Goal: Task Accomplishment & Management: Manage account settings

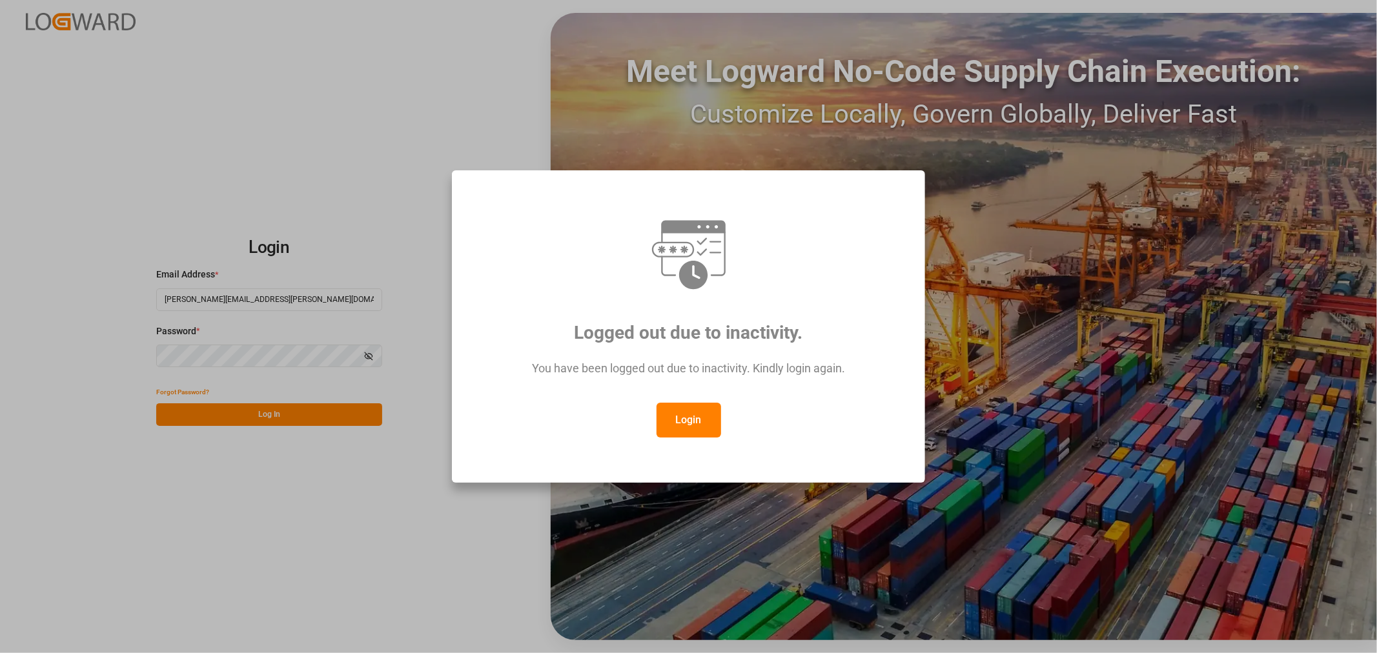
click at [692, 418] on button "Login" at bounding box center [688, 420] width 65 height 35
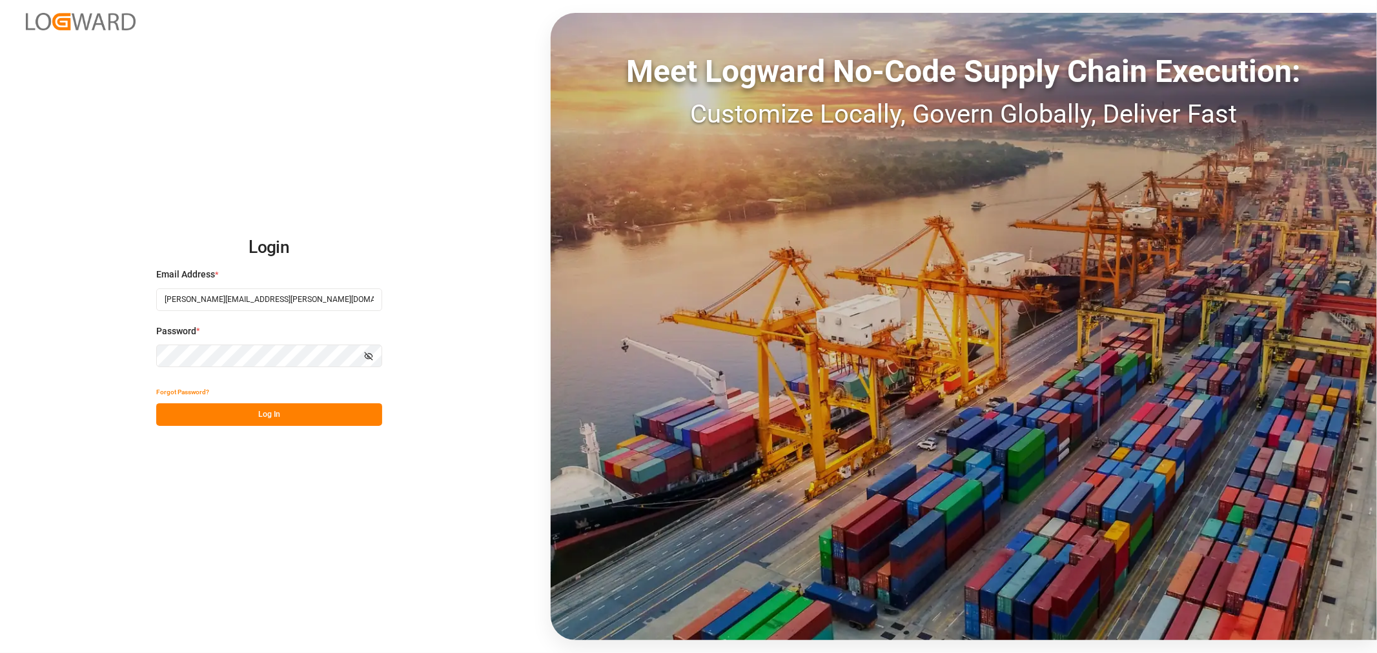
click at [307, 410] on button "Log In" at bounding box center [269, 414] width 226 height 23
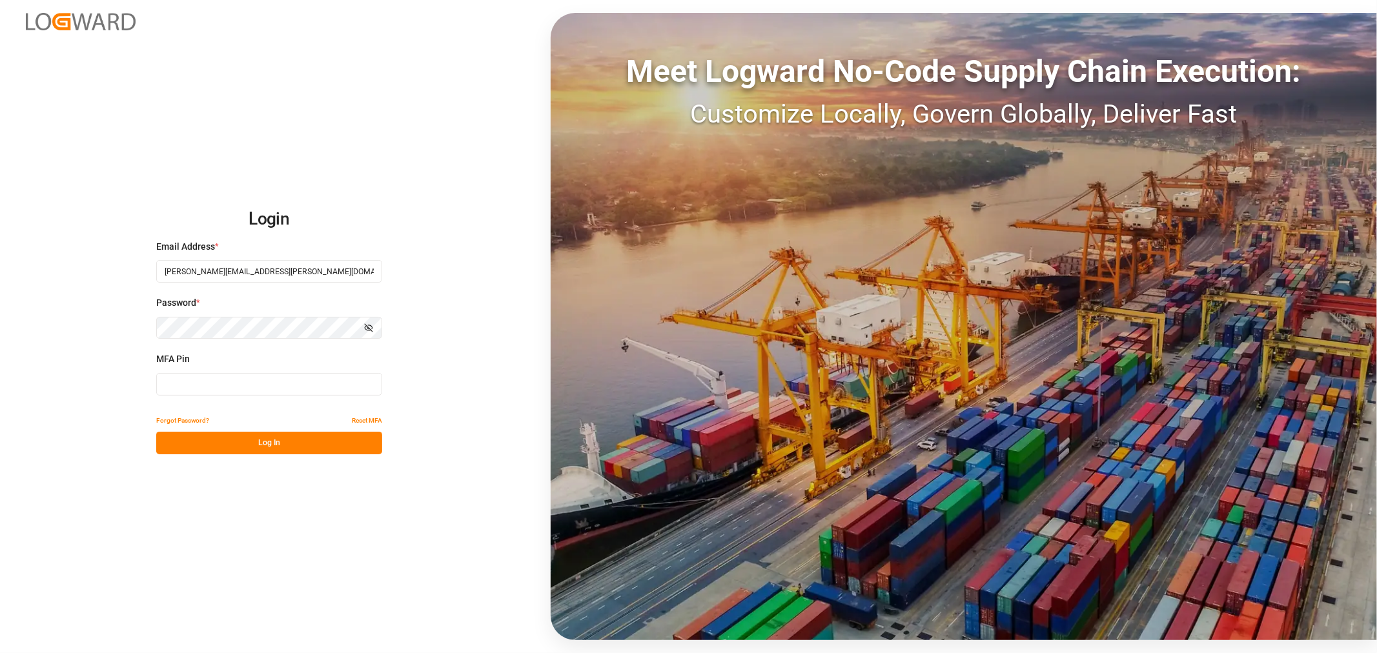
click at [305, 387] on input at bounding box center [269, 384] width 226 height 23
type input "501121"
click at [253, 448] on button "Log In" at bounding box center [269, 443] width 226 height 23
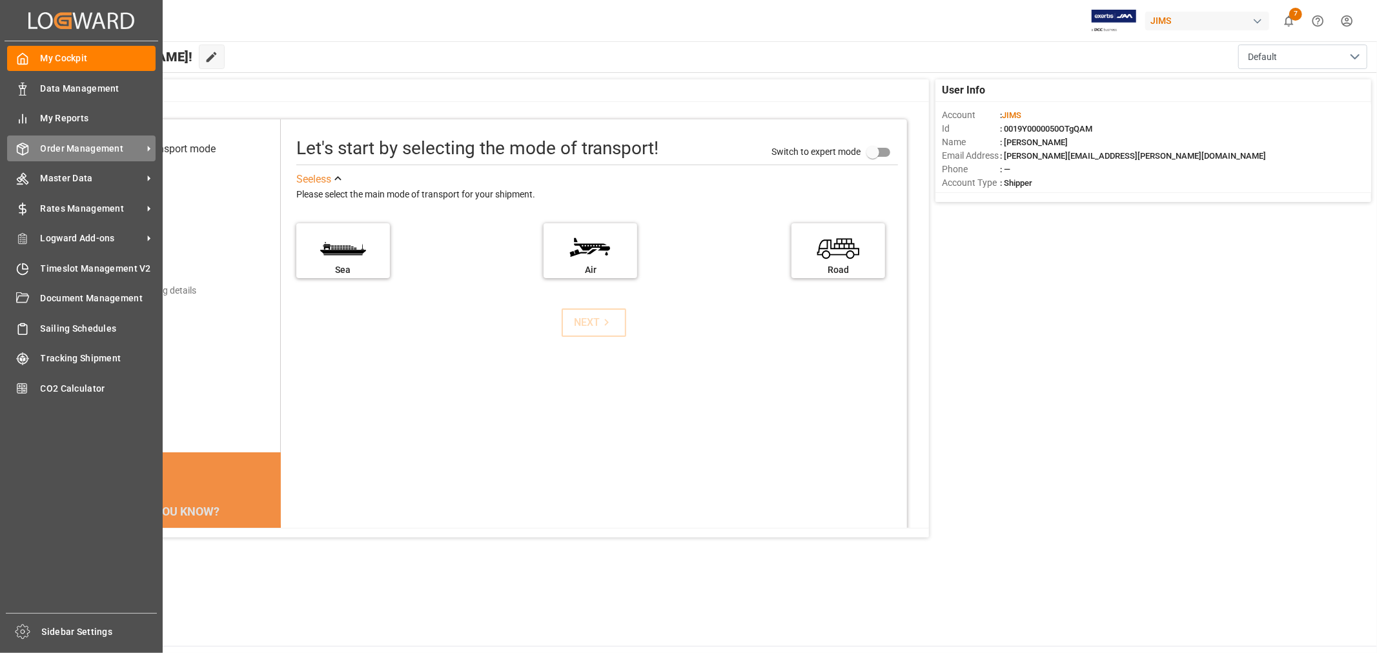
click at [105, 147] on span "Order Management" at bounding box center [92, 149] width 102 height 14
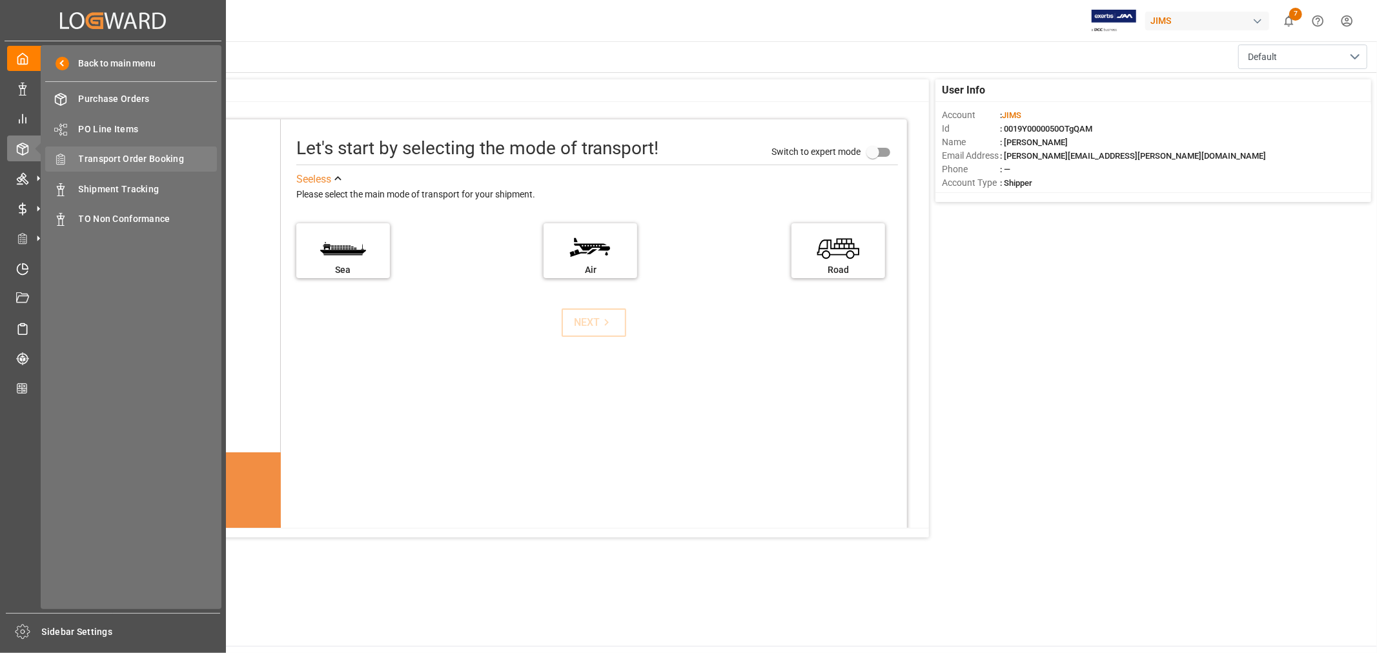
click at [134, 152] on span "Transport Order Booking" at bounding box center [148, 159] width 139 height 14
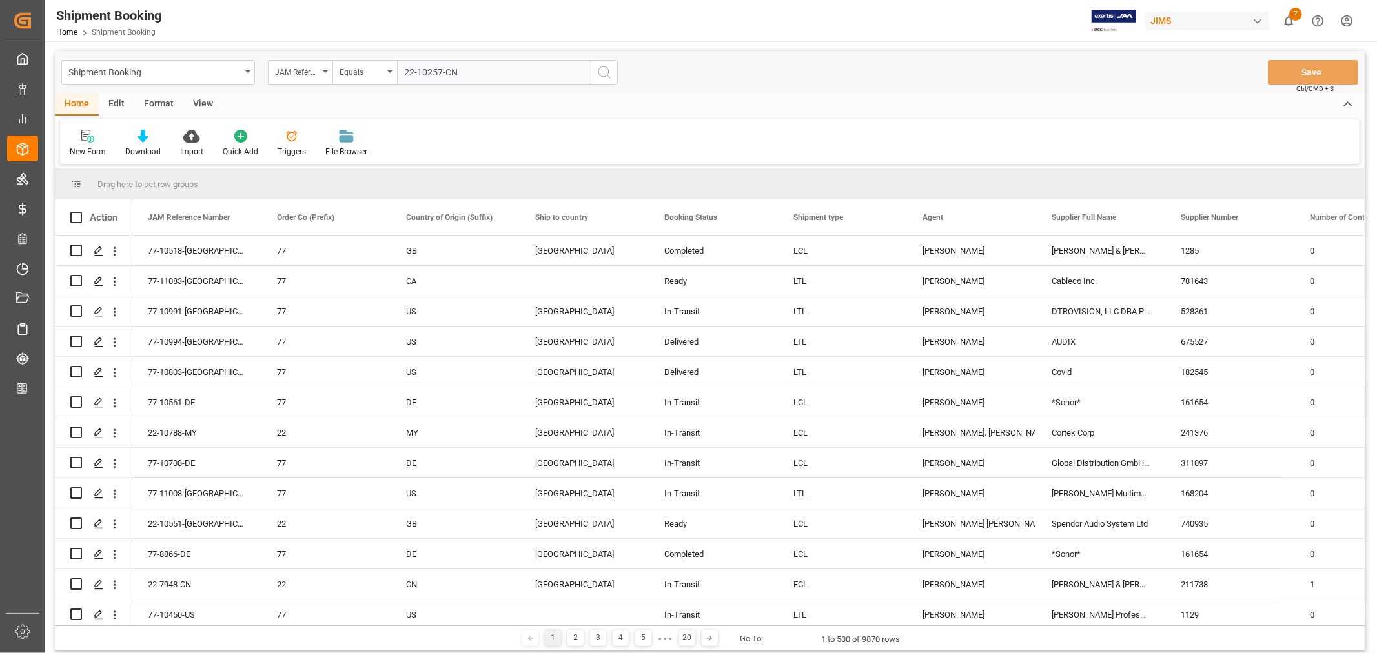
type input "22-10257-CN"
click at [601, 72] on icon "search button" at bounding box center [603, 72] width 15 height 15
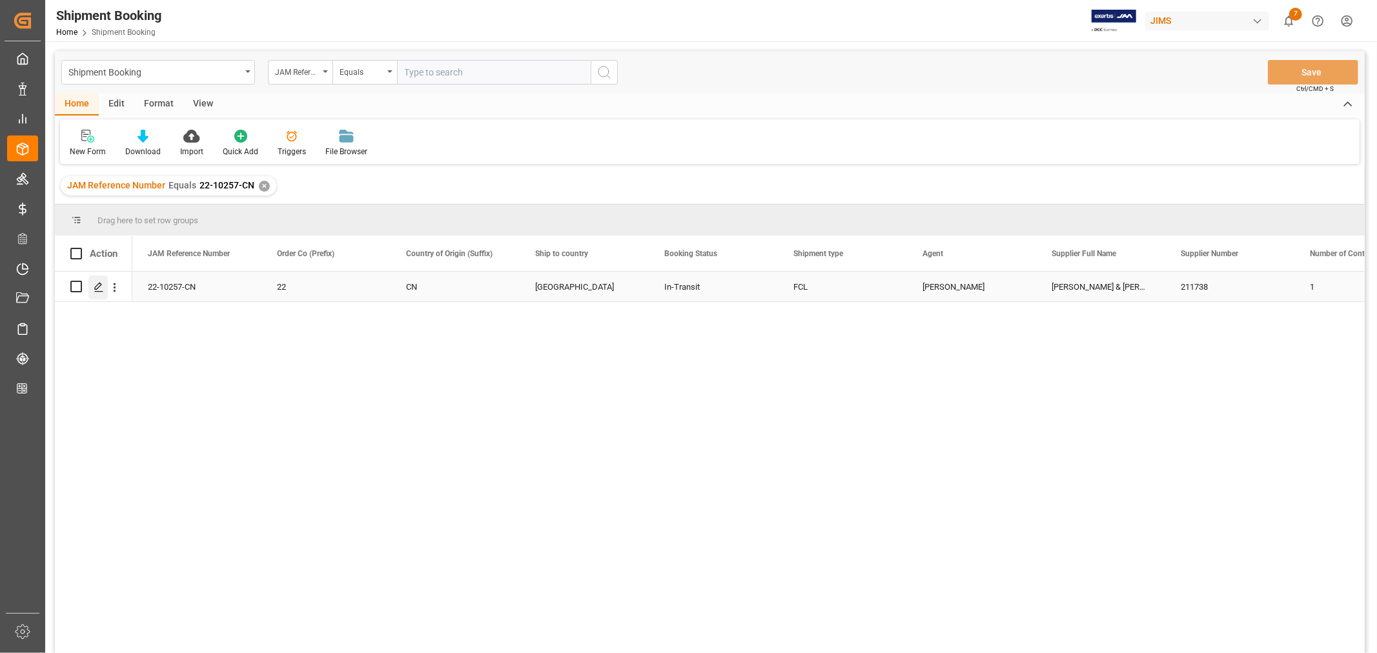
click at [99, 285] on icon "Press SPACE to select this row." at bounding box center [99, 287] width 10 height 10
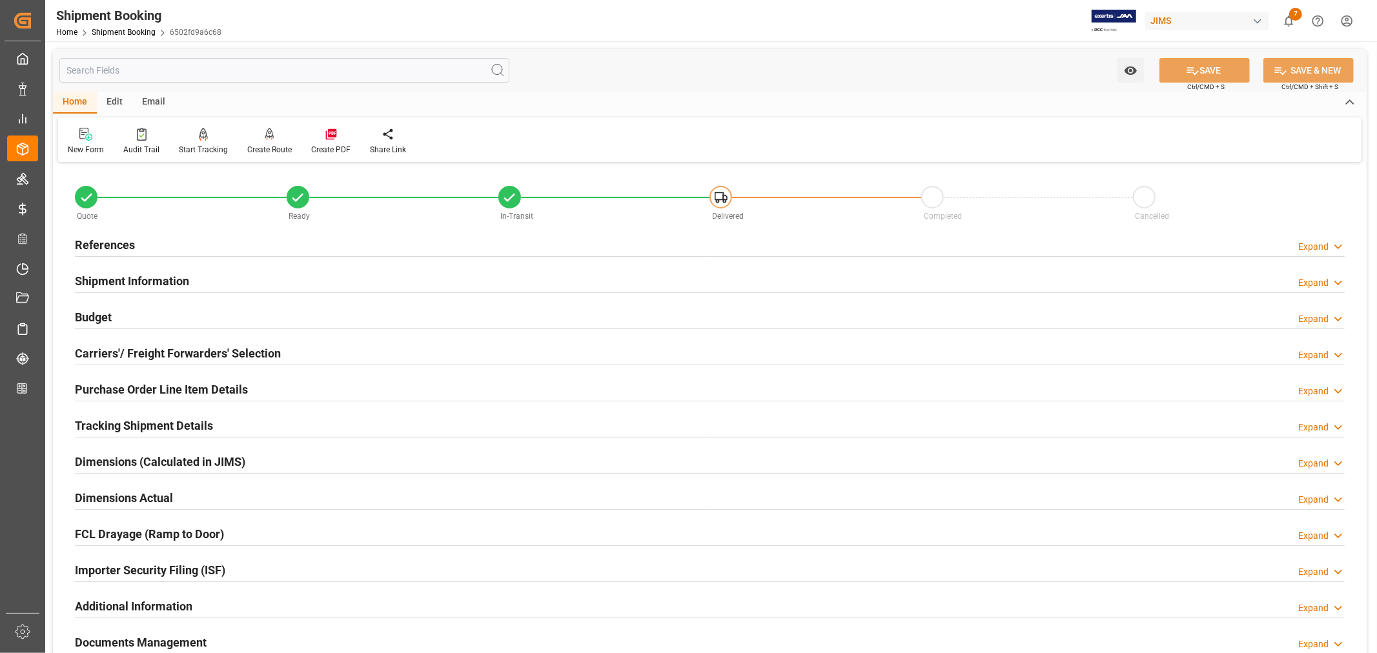
click at [108, 421] on h2 "Tracking Shipment Details" at bounding box center [144, 425] width 138 height 17
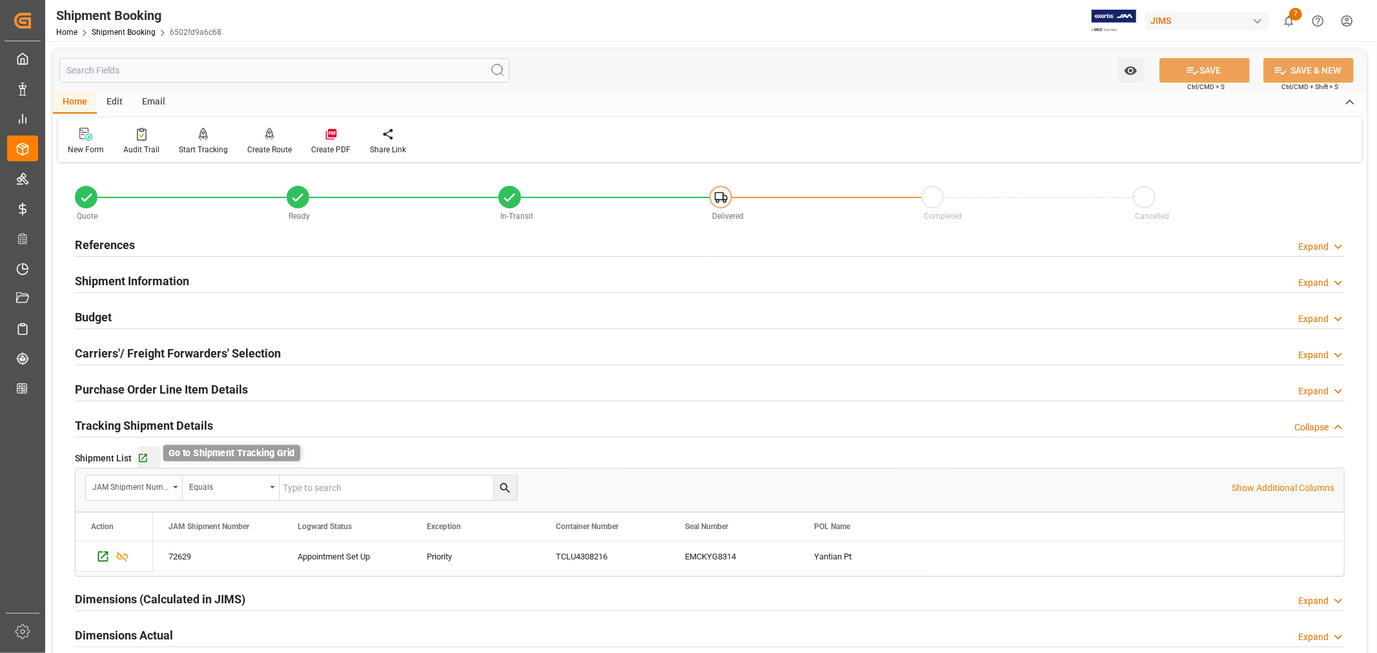
click at [143, 455] on icon "button" at bounding box center [142, 458] width 11 height 11
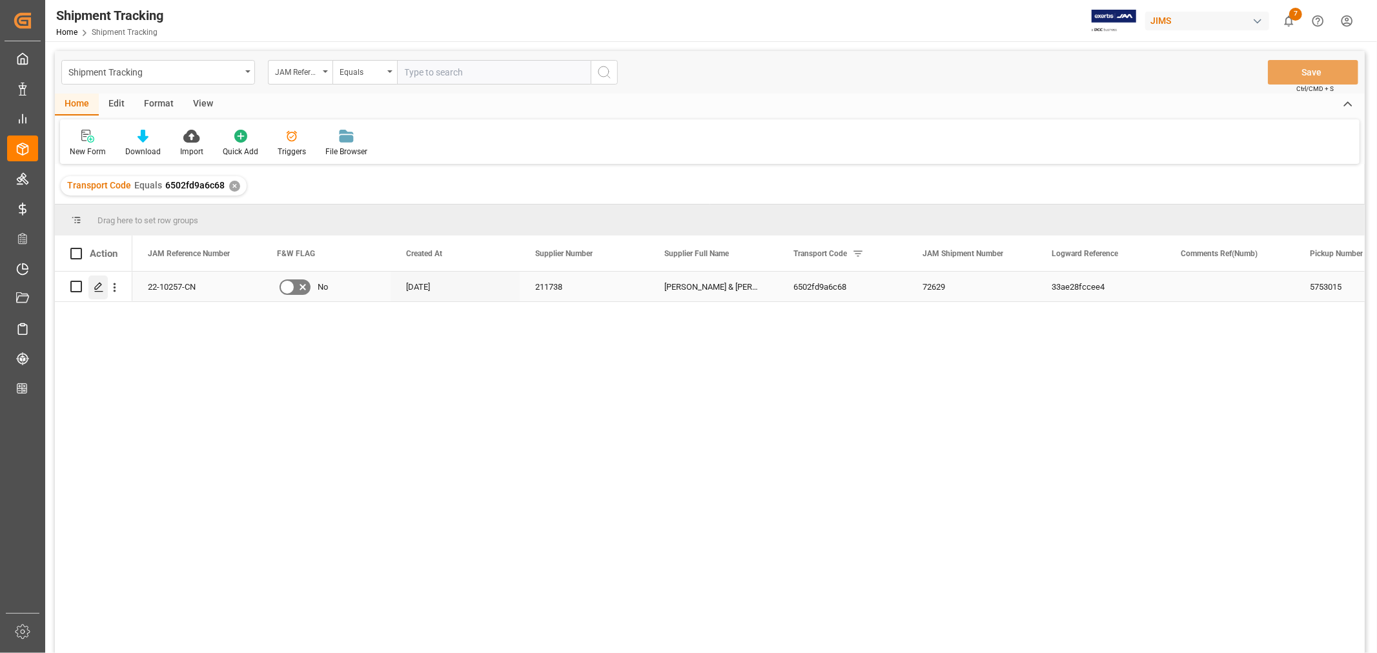
click at [95, 287] on icon "Press SPACE to select this row." at bounding box center [99, 287] width 10 height 10
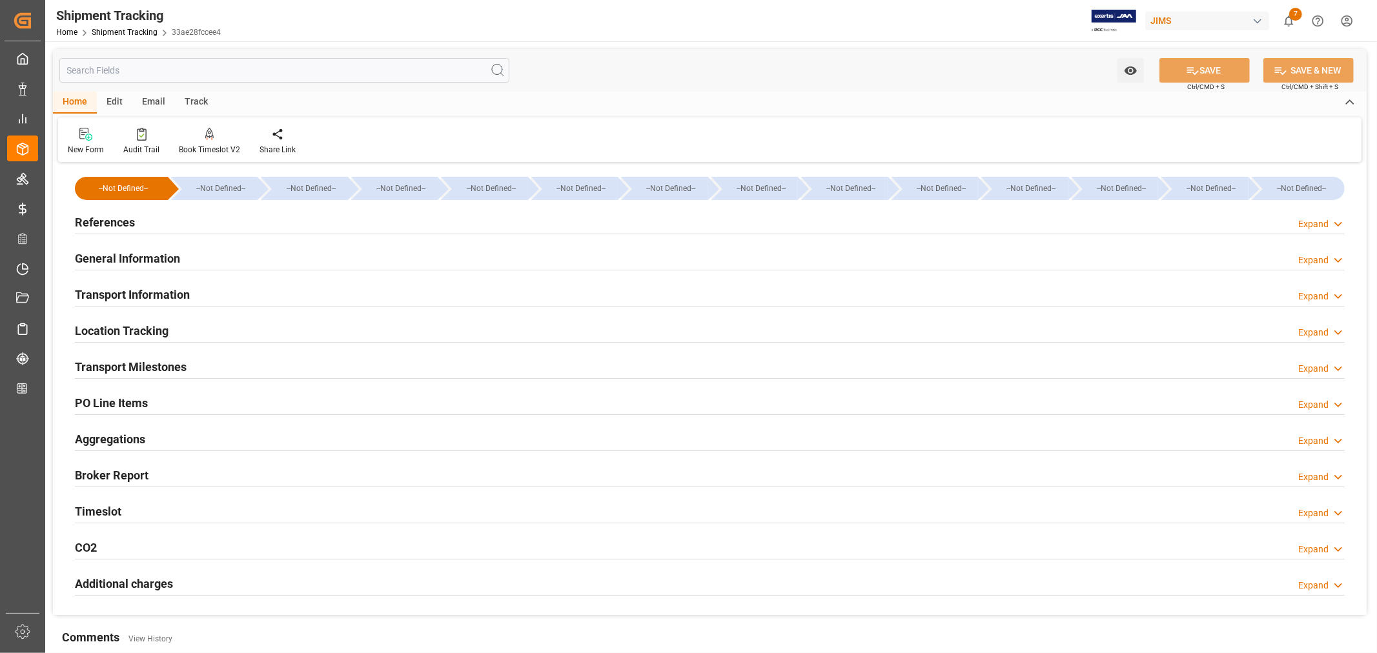
click at [140, 255] on h2 "General Information" at bounding box center [127, 258] width 105 height 17
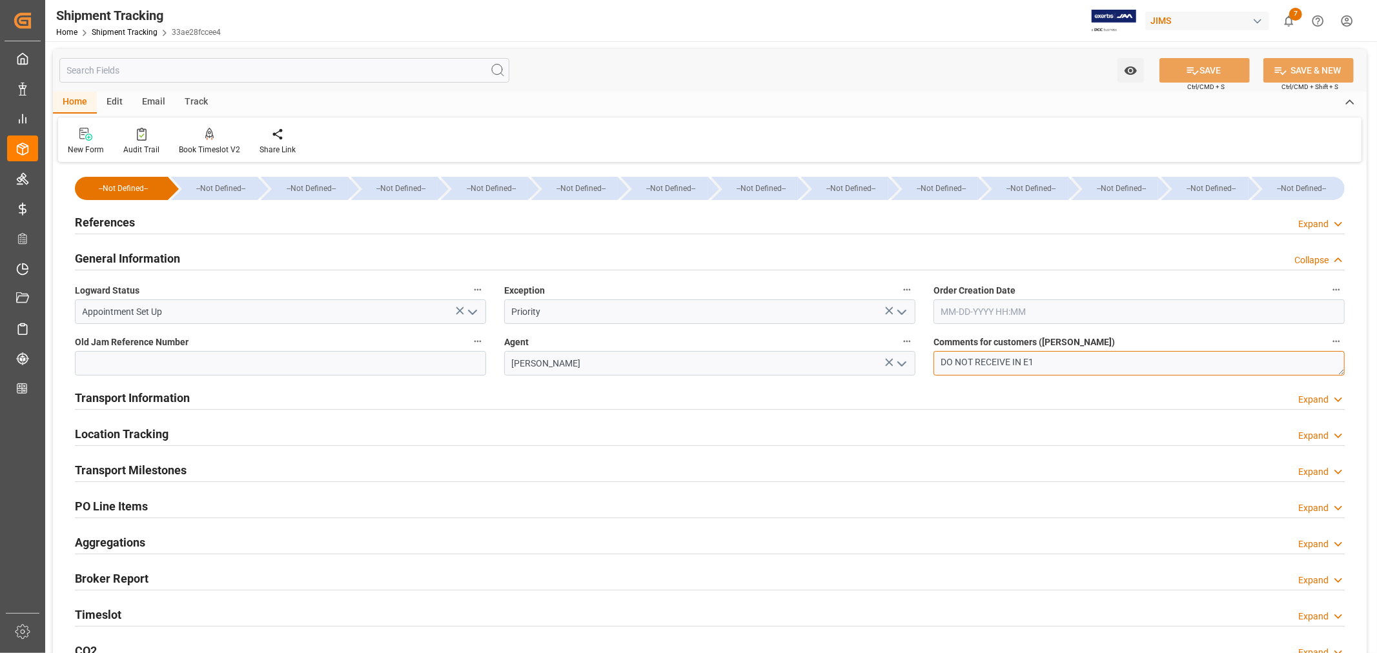
drag, startPoint x: 971, startPoint y: 359, endPoint x: 911, endPoint y: 361, distance: 59.4
click at [911, 361] on div "--Not Defined-- --Not Defined-- --Not Defined-- --Not Defined-- --Not Defined--…" at bounding box center [709, 442] width 1313 height 552
type textarea "OK TO RECEIVE IN E1"
click at [1211, 68] on button "SAVE" at bounding box center [1204, 70] width 90 height 25
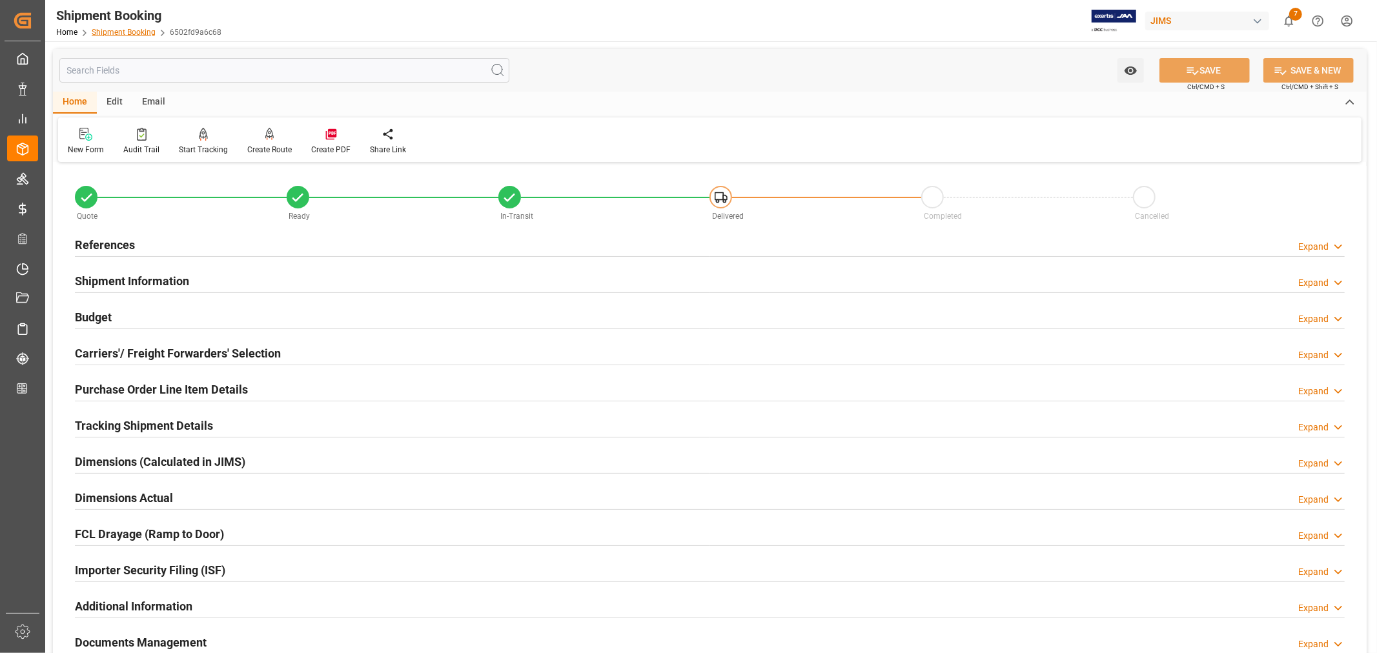
click at [117, 29] on link "Shipment Booking" at bounding box center [124, 32] width 64 height 9
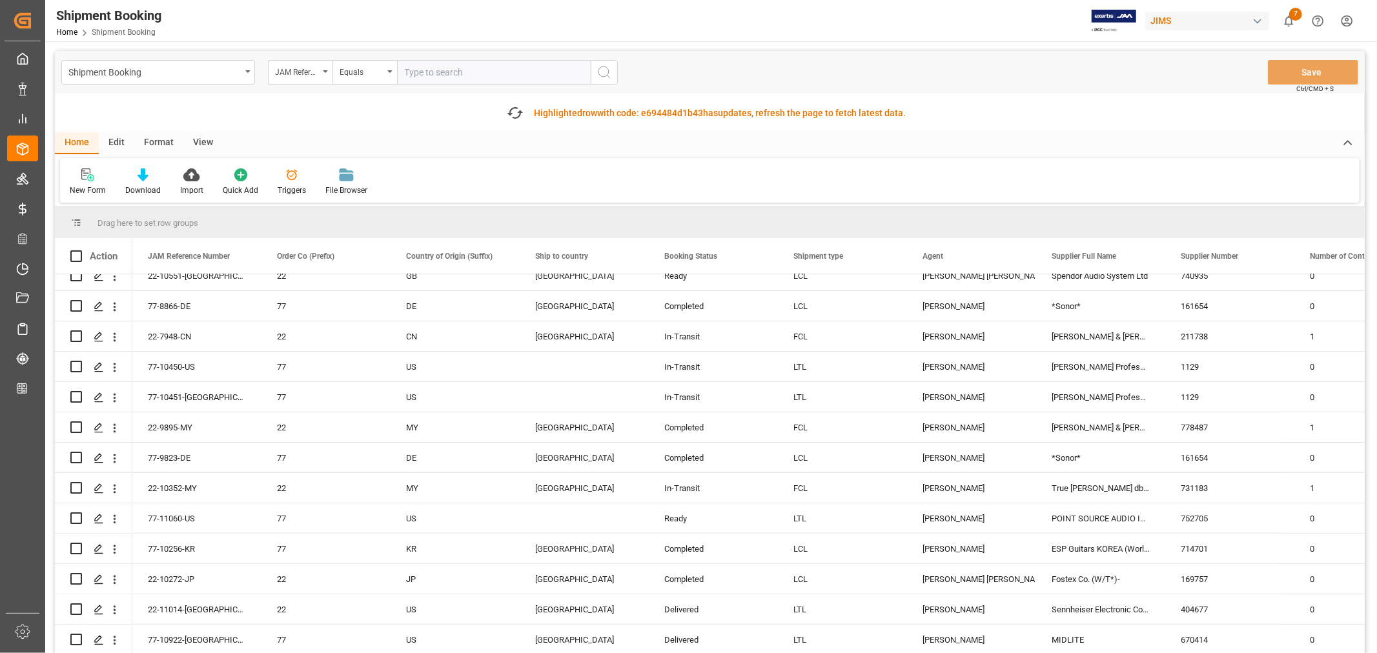
scroll to position [358, 0]
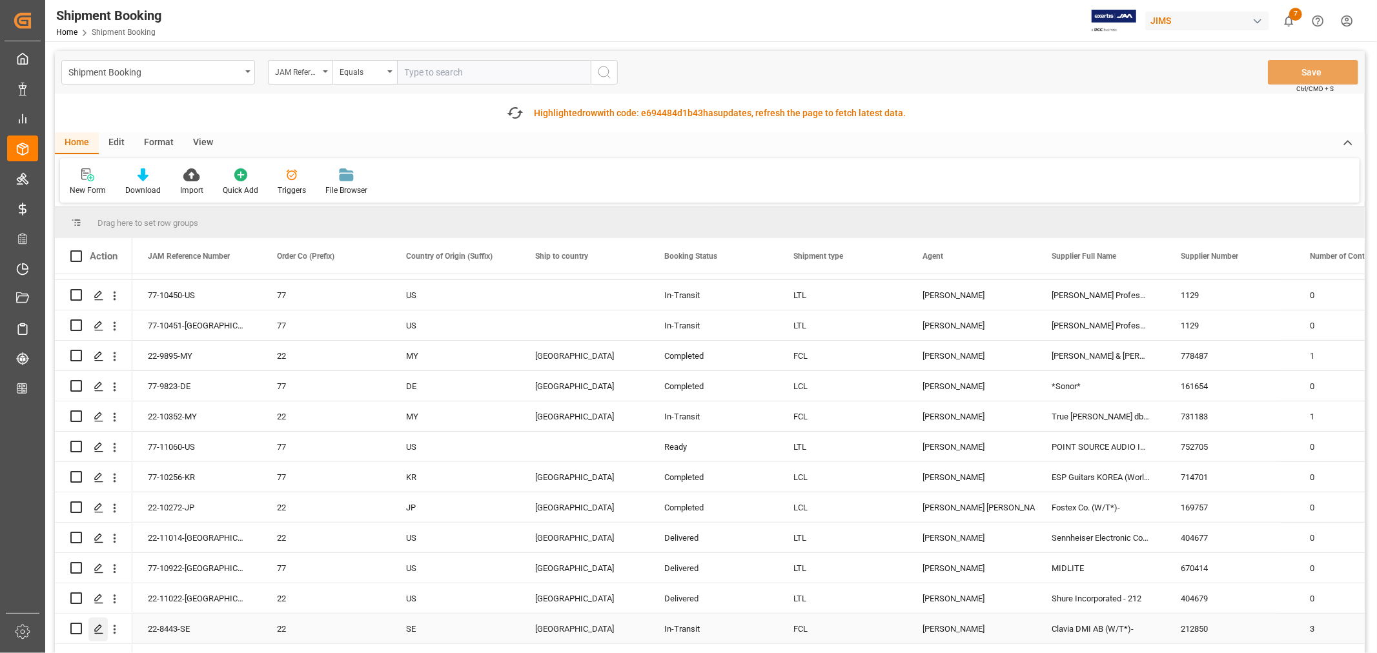
click at [99, 627] on polygon "Press SPACE to select this row." at bounding box center [98, 628] width 6 height 6
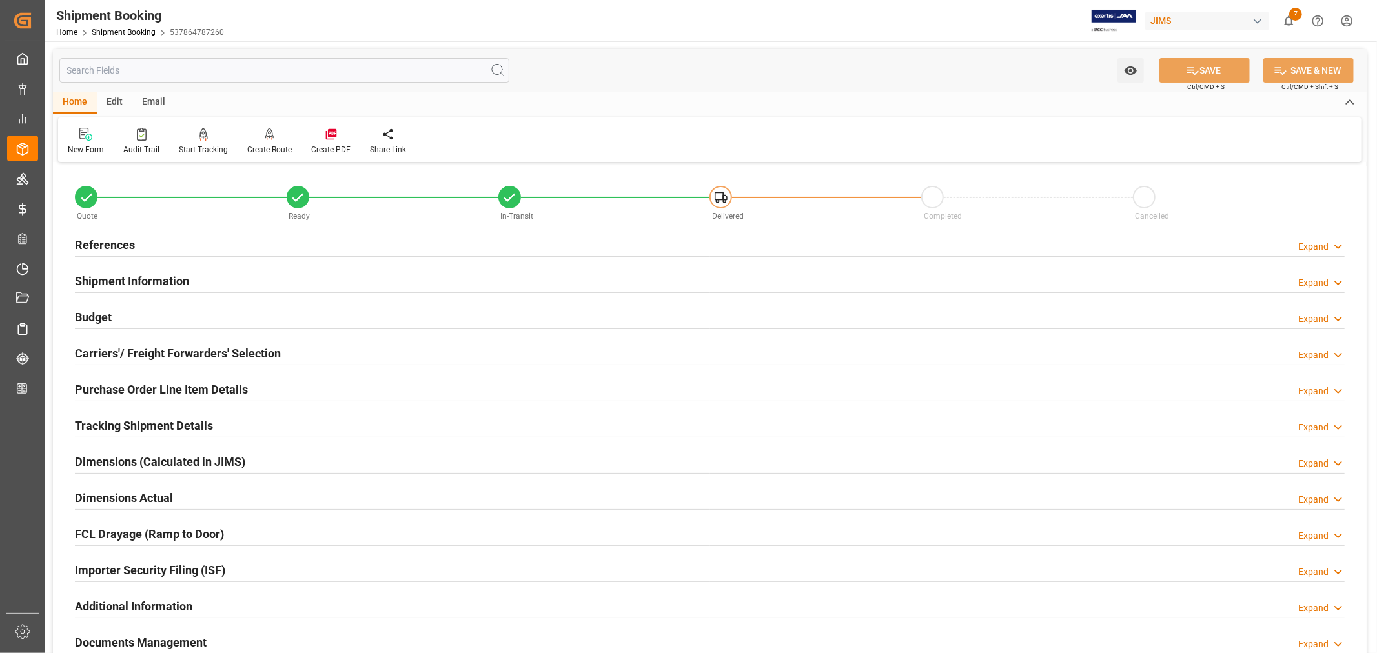
click at [121, 247] on h2 "References" at bounding box center [105, 244] width 60 height 17
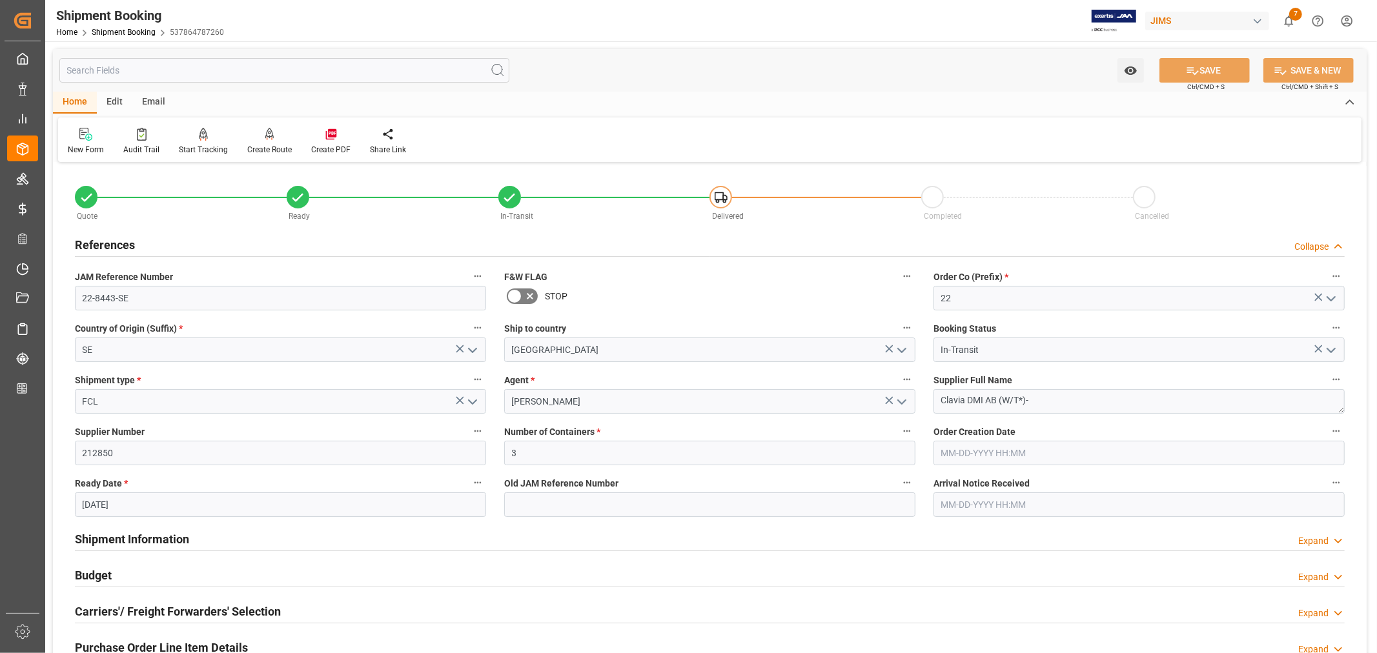
click at [121, 247] on h2 "References" at bounding box center [105, 244] width 60 height 17
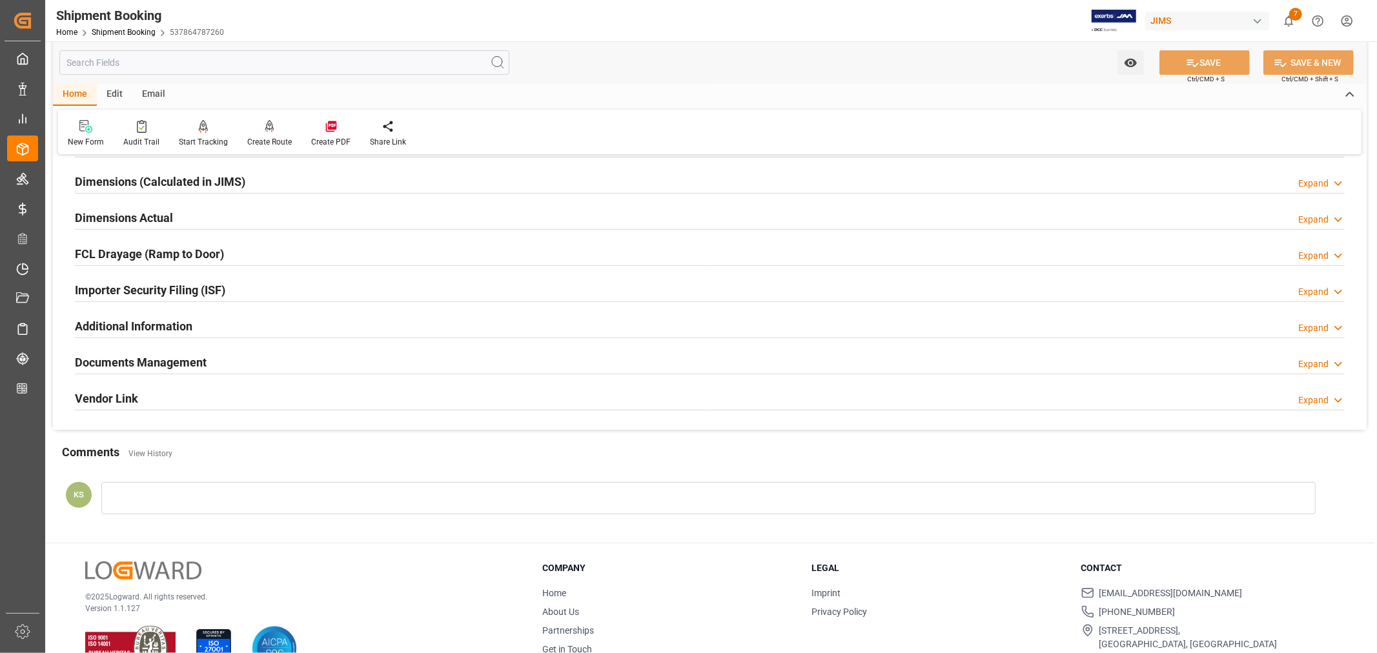
scroll to position [317, 0]
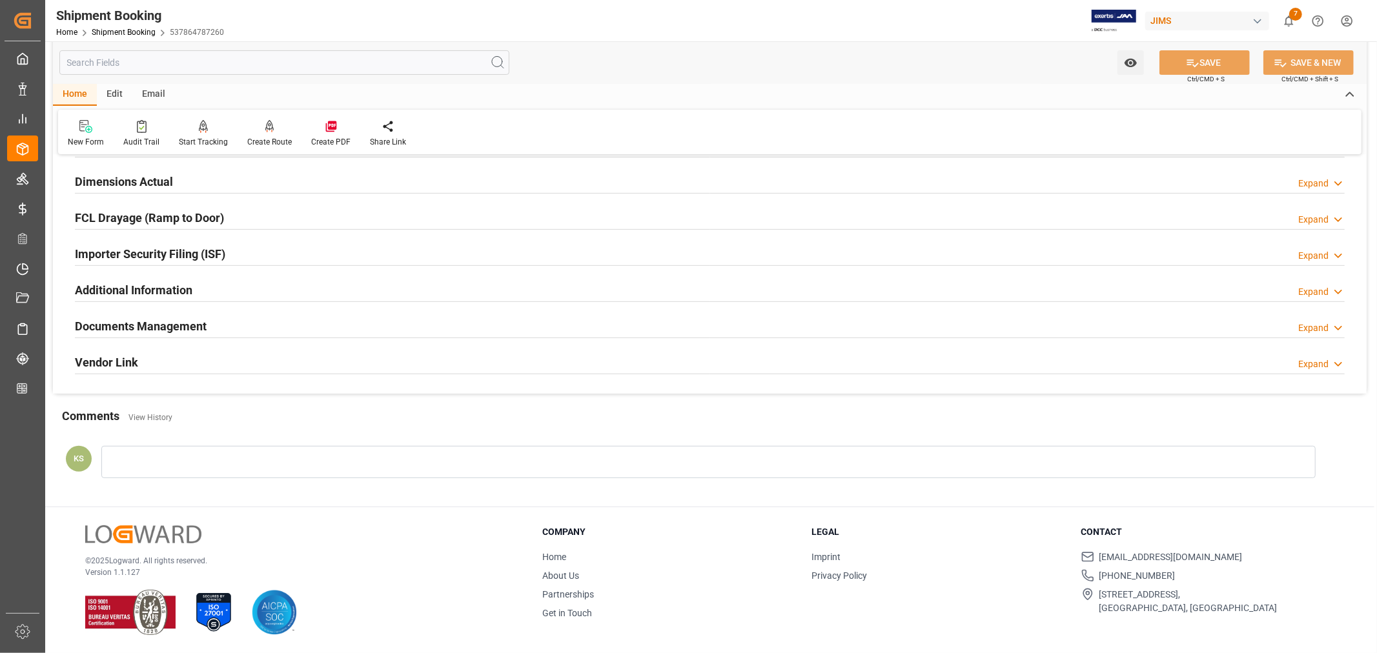
click at [170, 321] on h2 "Documents Management" at bounding box center [141, 326] width 132 height 17
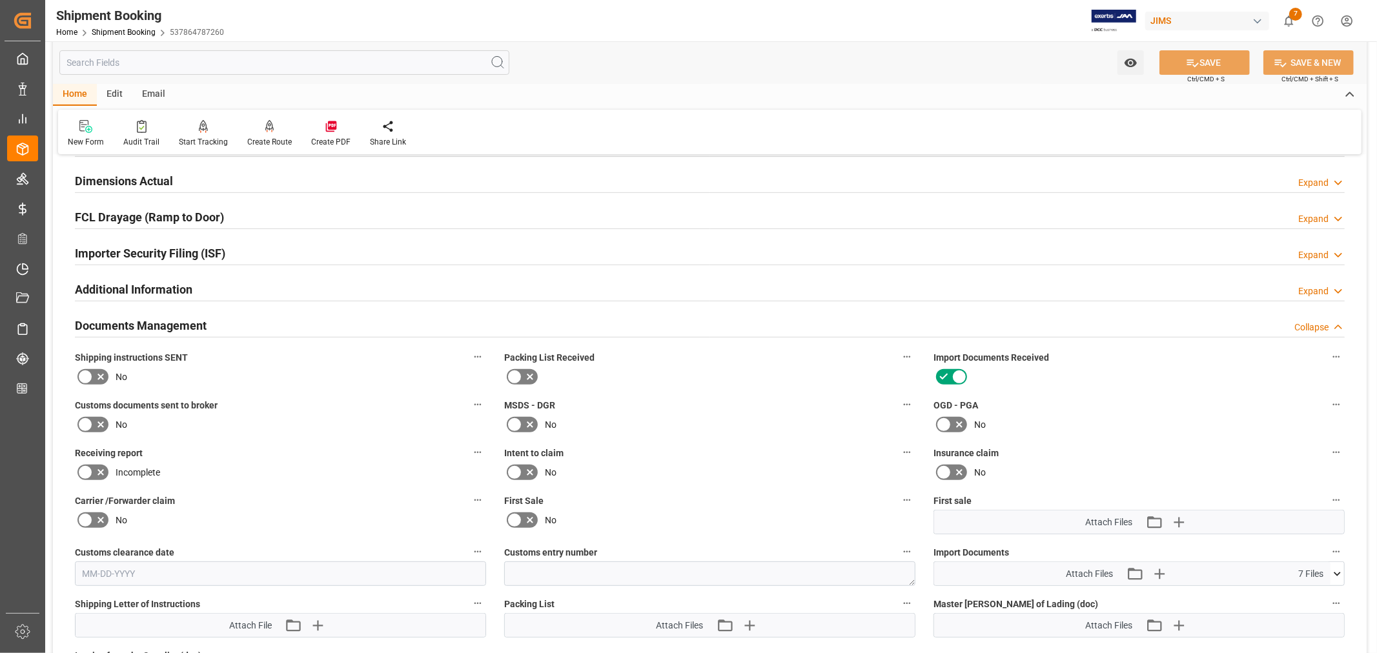
click at [85, 424] on icon at bounding box center [85, 424] width 8 height 6
click at [0, 0] on input "checkbox" at bounding box center [0, 0] width 0 height 0
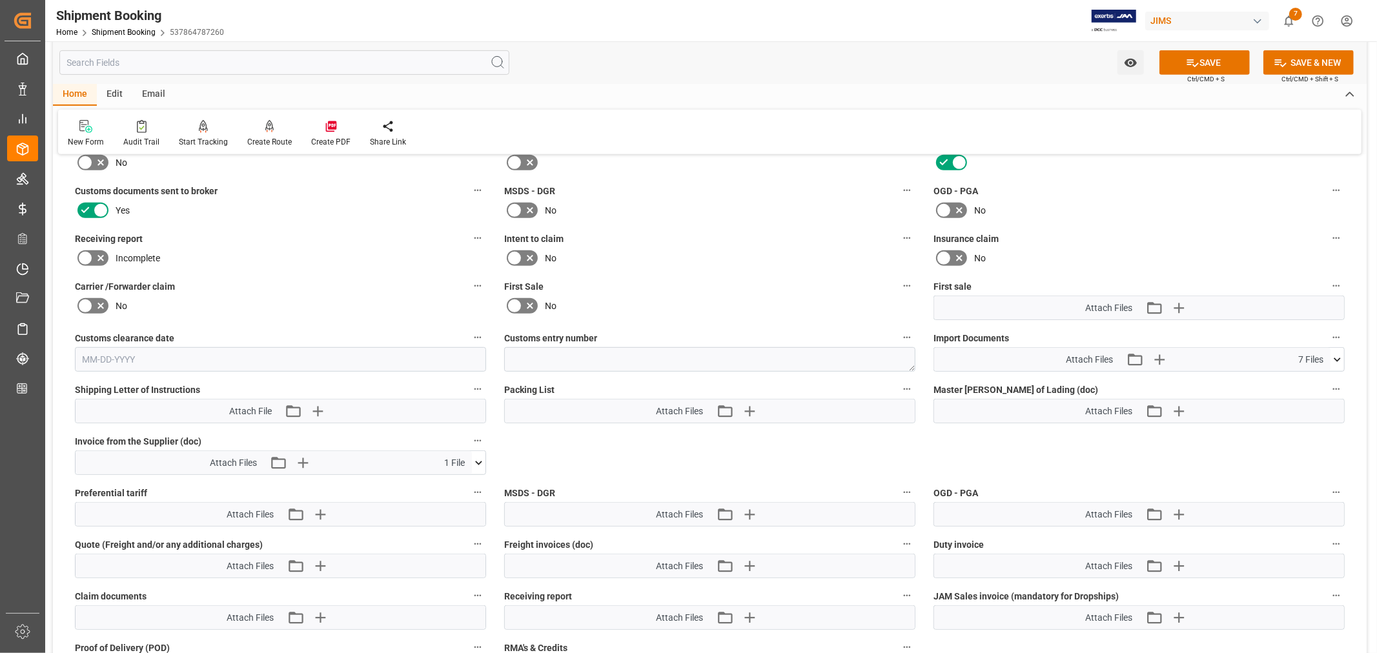
scroll to position [532, 0]
click at [1337, 358] on icon at bounding box center [1337, 359] width 14 height 14
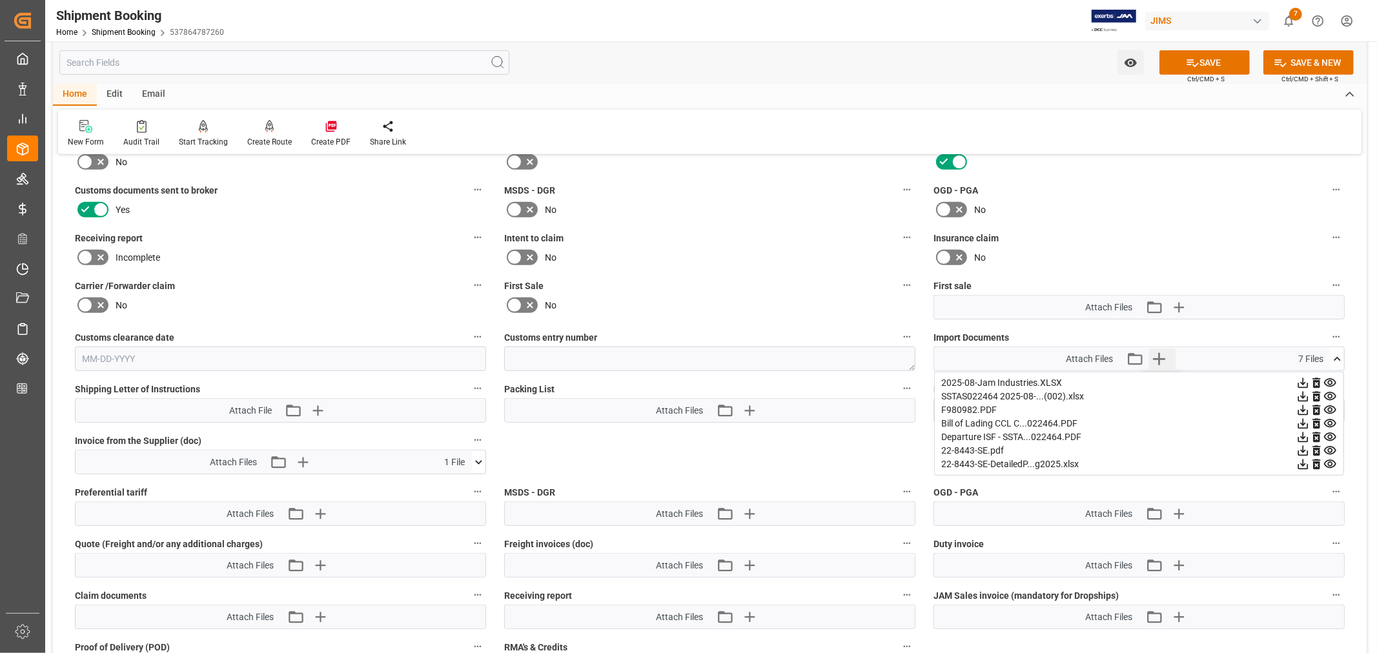
click at [1158, 353] on icon "button" at bounding box center [1159, 359] width 12 height 12
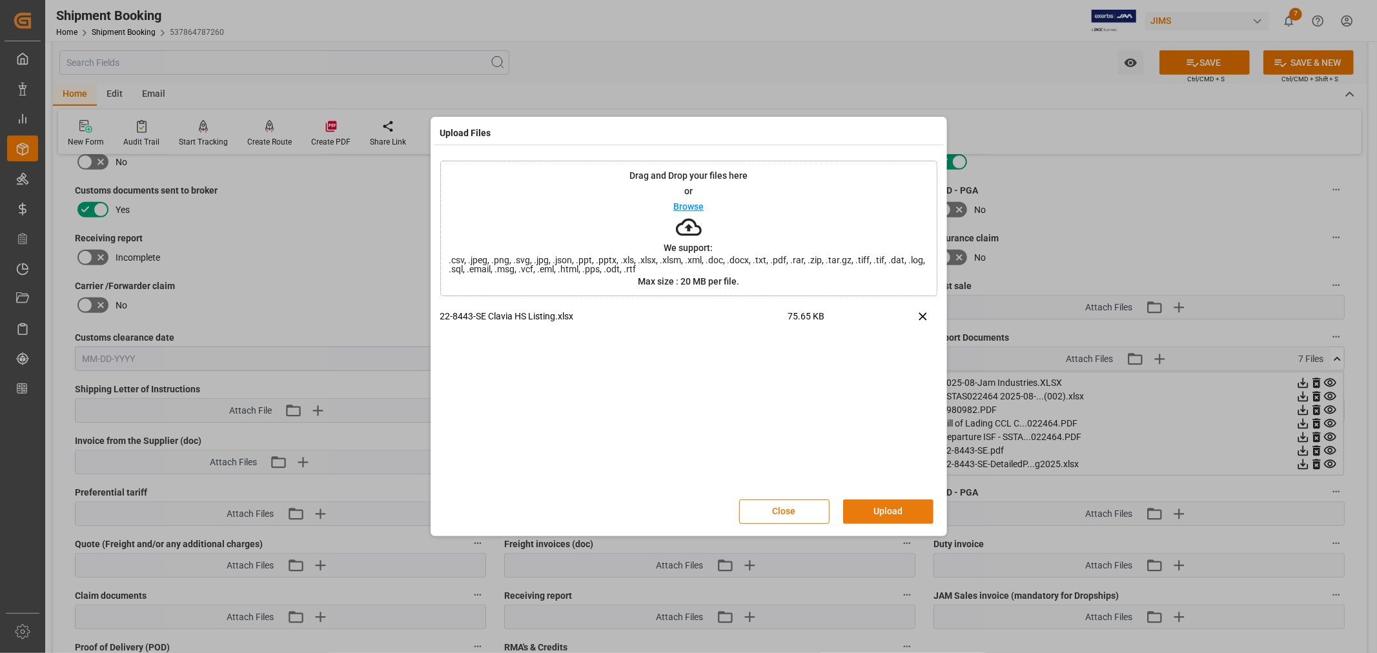
click at [878, 510] on button "Upload" at bounding box center [888, 512] width 90 height 25
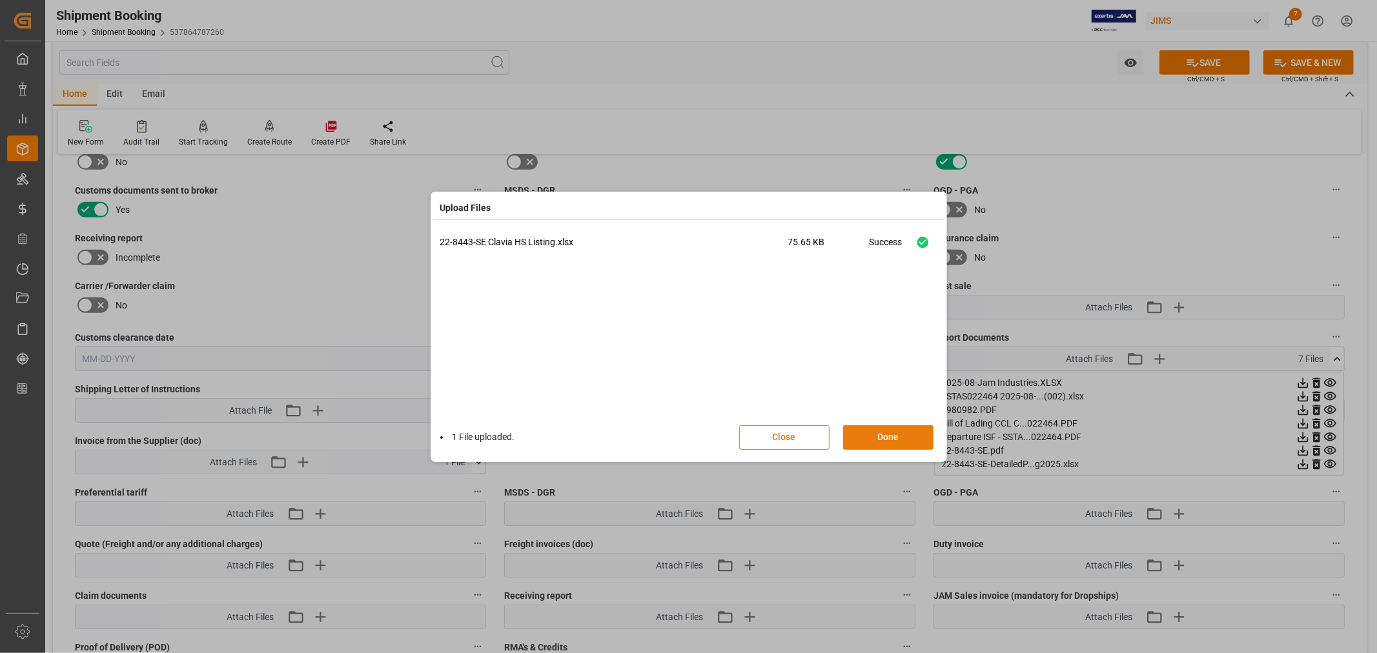
click at [881, 432] on button "Done" at bounding box center [888, 437] width 90 height 25
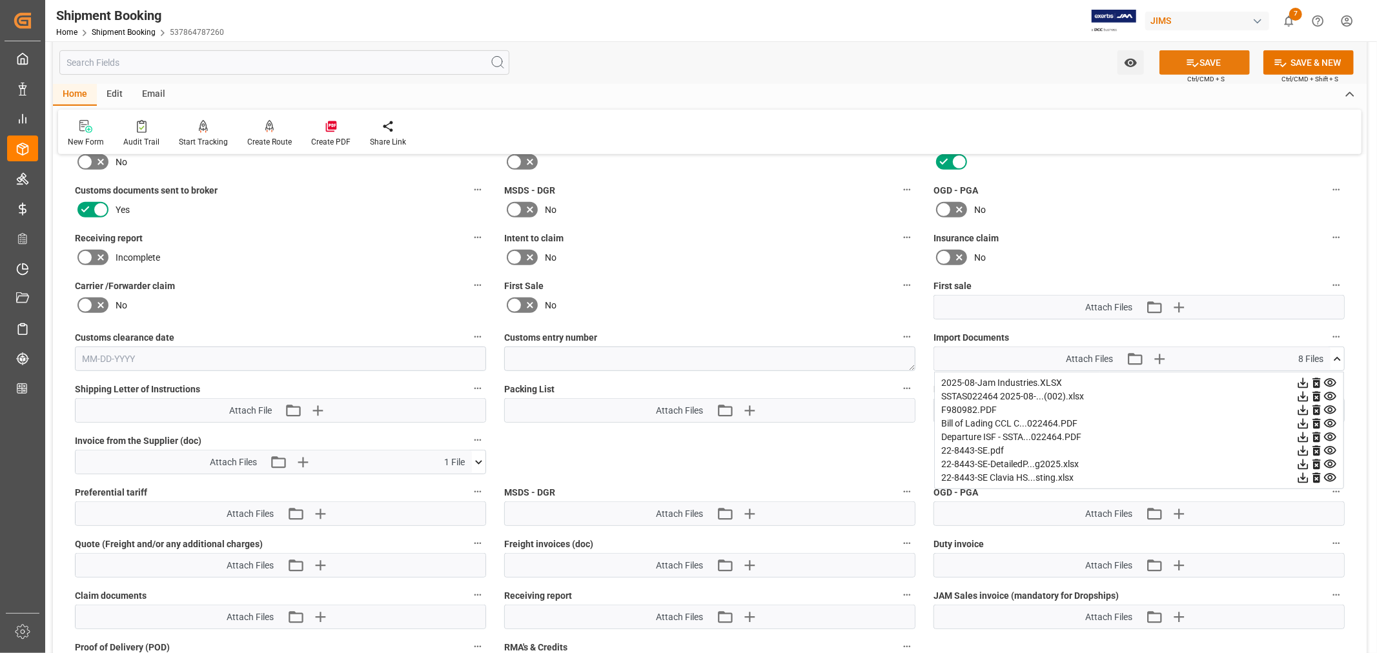
click at [1202, 70] on button "SAVE" at bounding box center [1204, 62] width 90 height 25
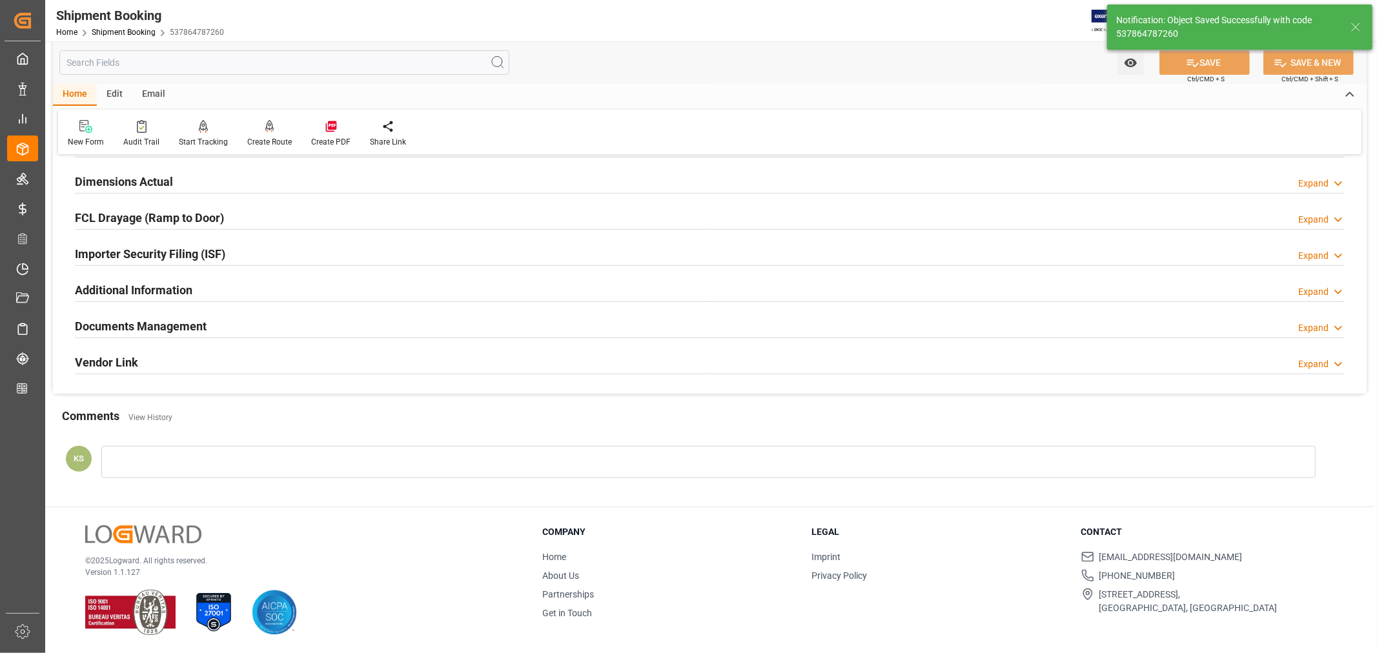
scroll to position [317, 0]
click at [186, 318] on h2 "Documents Management" at bounding box center [141, 326] width 132 height 17
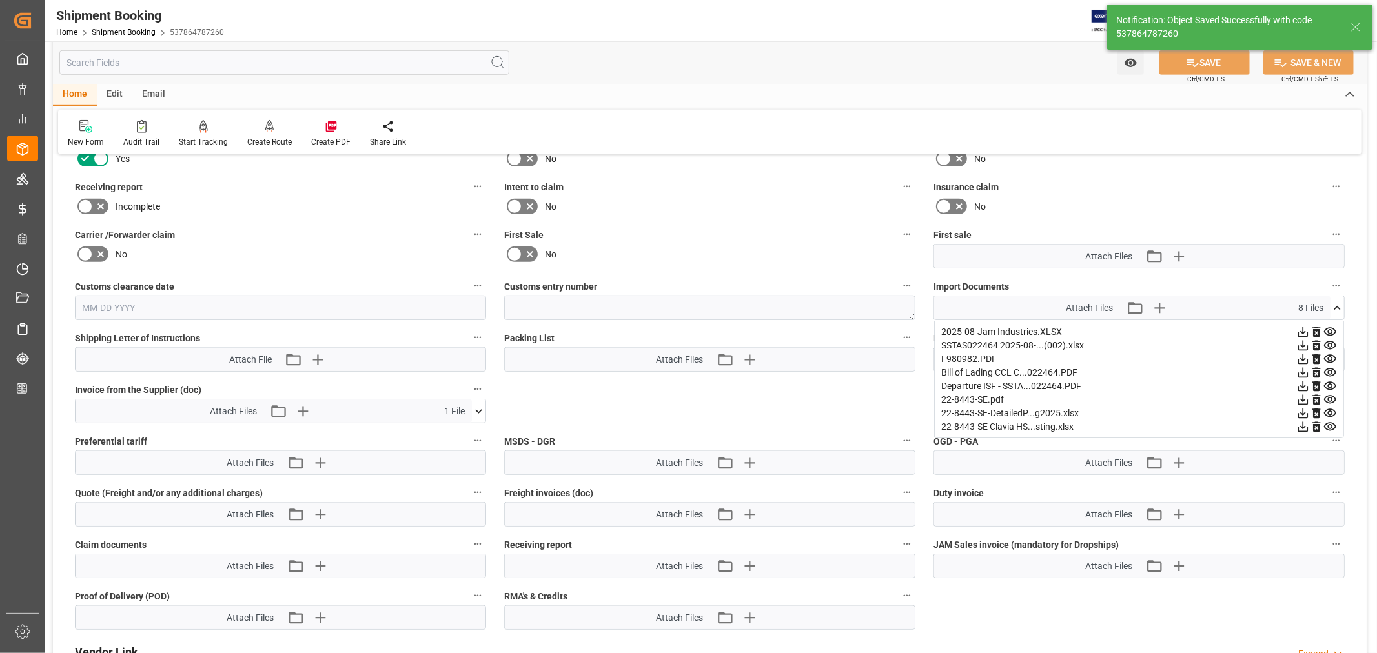
scroll to position [603, 0]
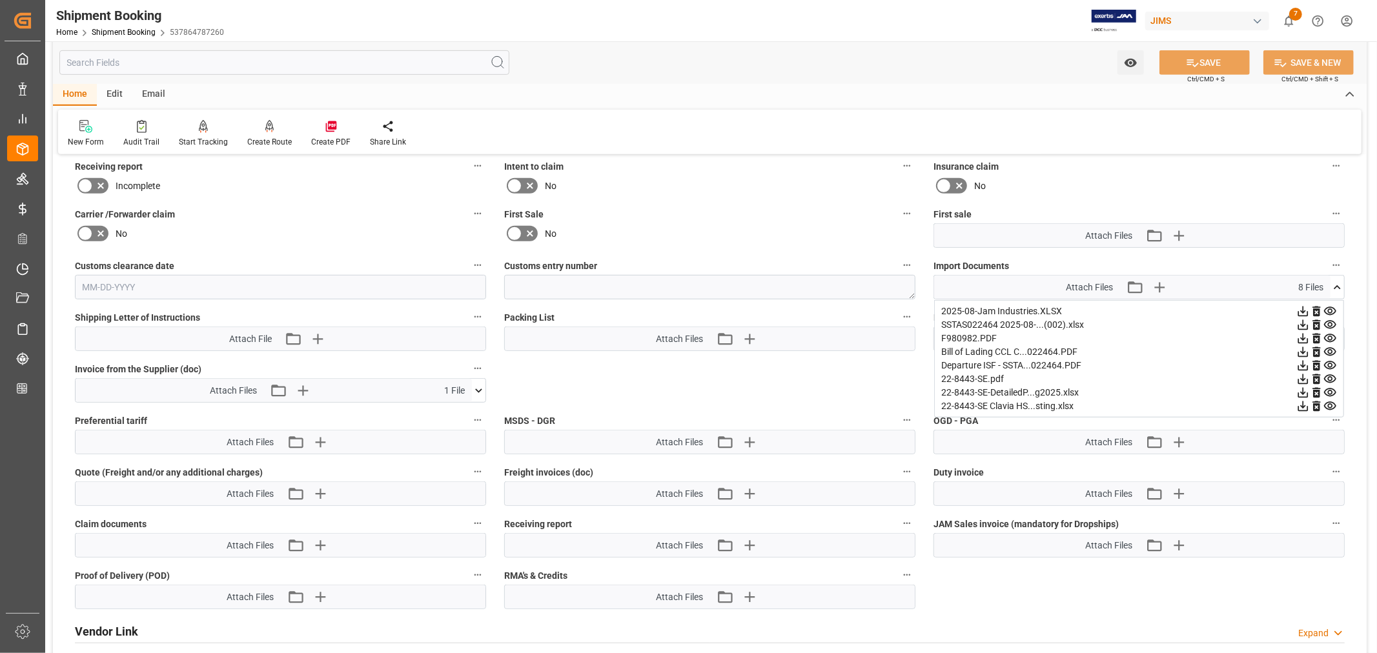
click at [1334, 286] on icon at bounding box center [1337, 288] width 14 height 14
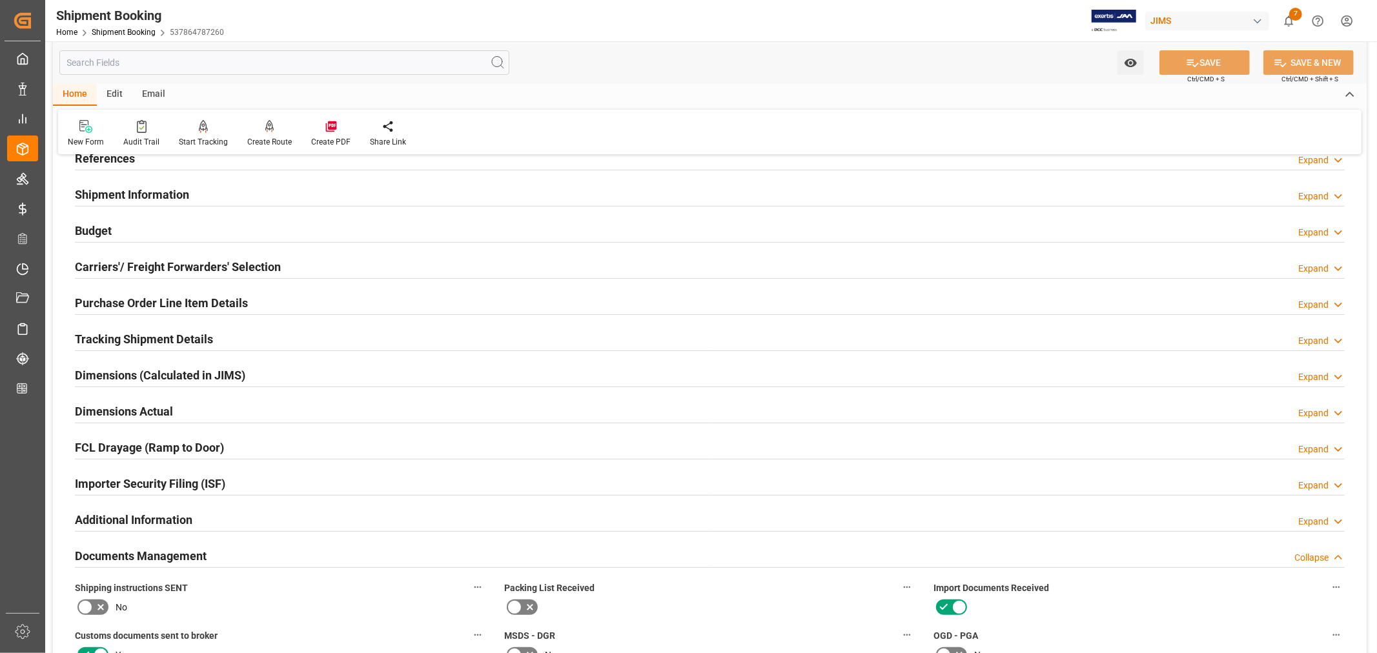
scroll to position [0, 0]
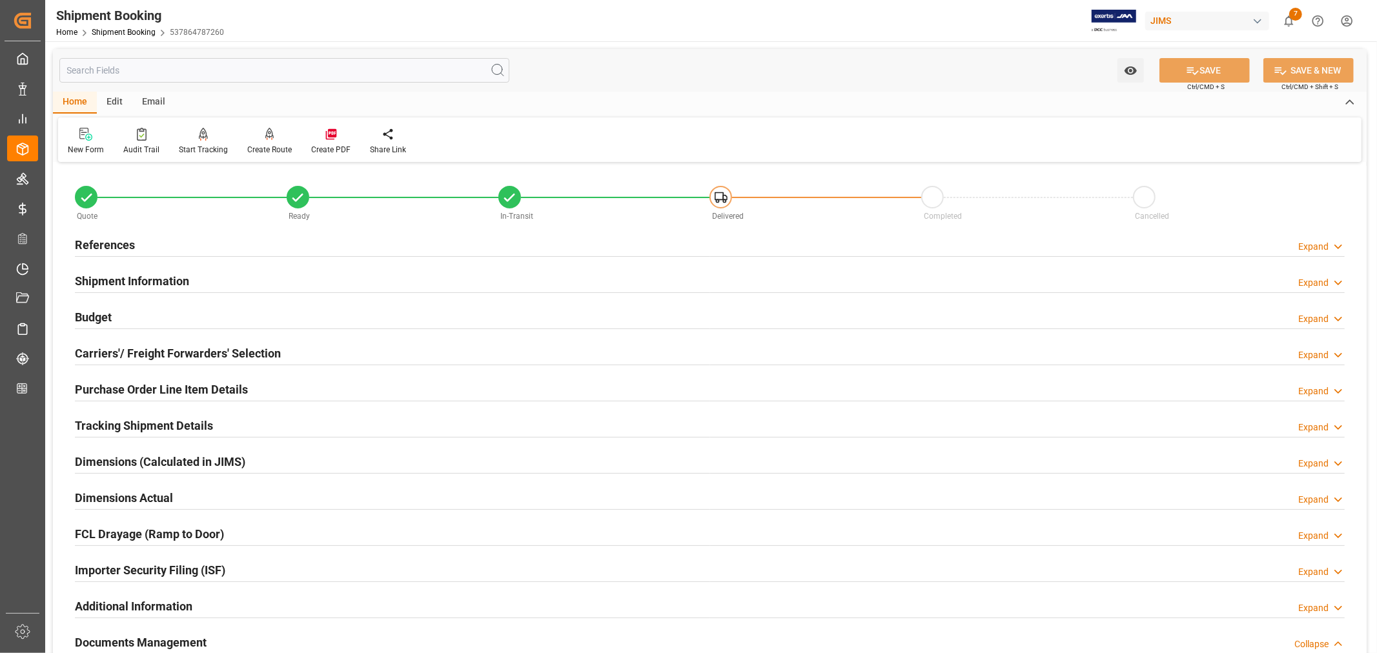
click at [114, 244] on h2 "References" at bounding box center [105, 244] width 60 height 17
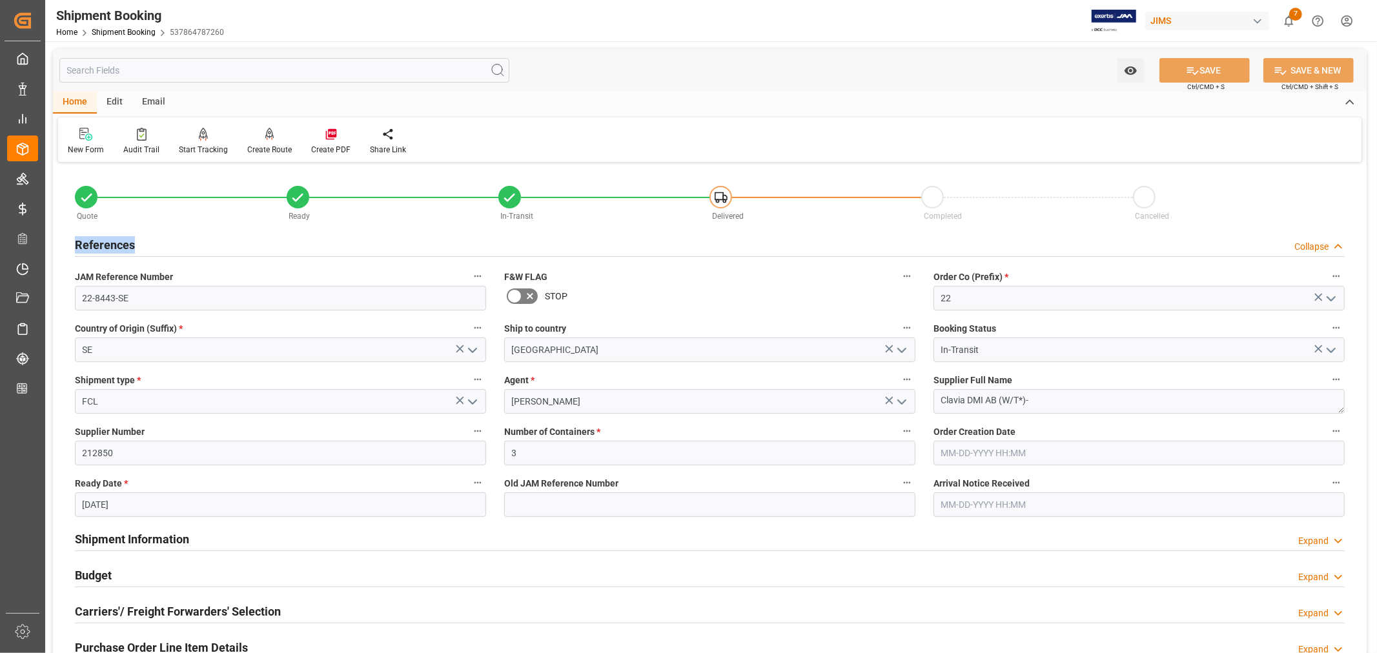
click at [114, 244] on h2 "References" at bounding box center [105, 244] width 60 height 17
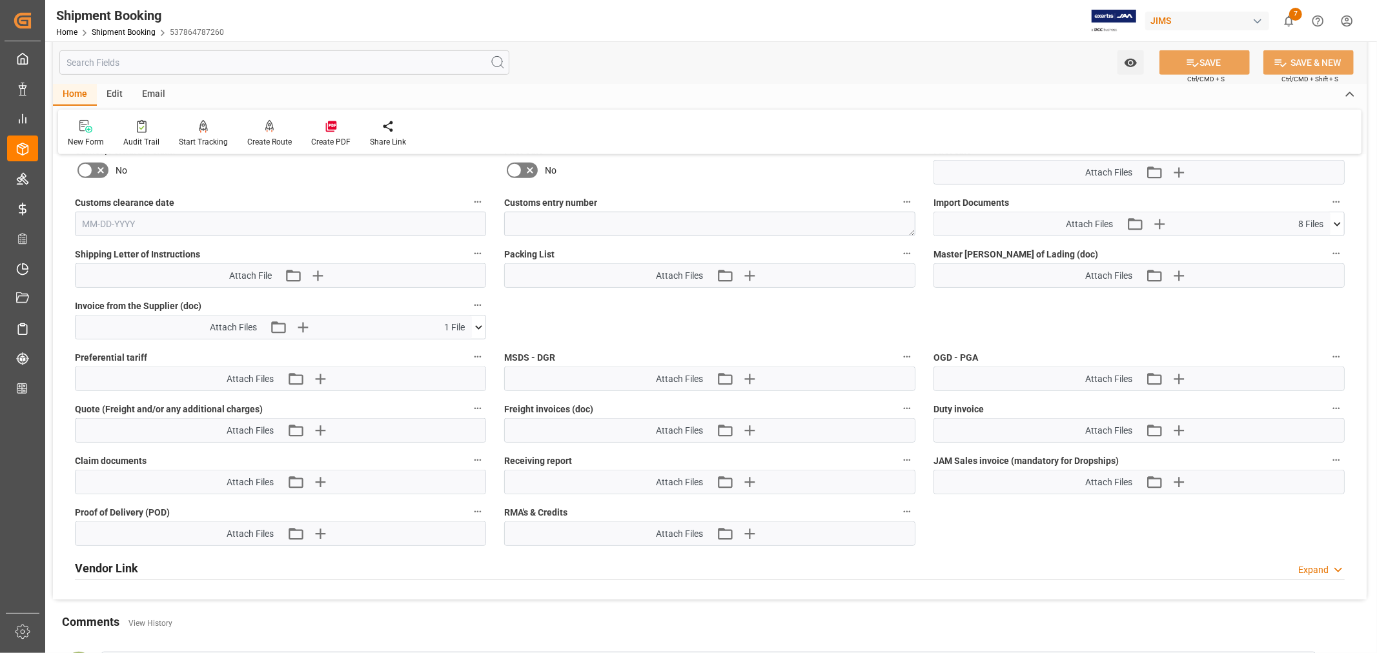
scroll to position [573, 0]
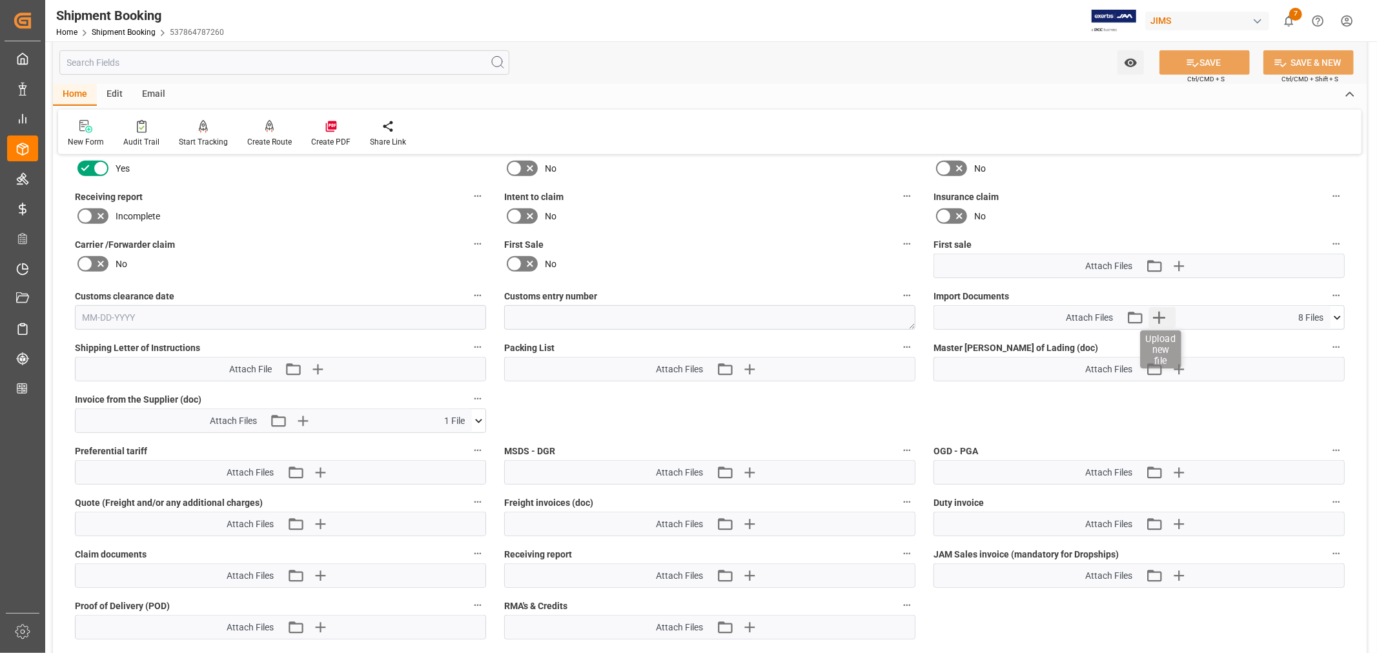
click at [1158, 312] on icon "button" at bounding box center [1159, 318] width 12 height 12
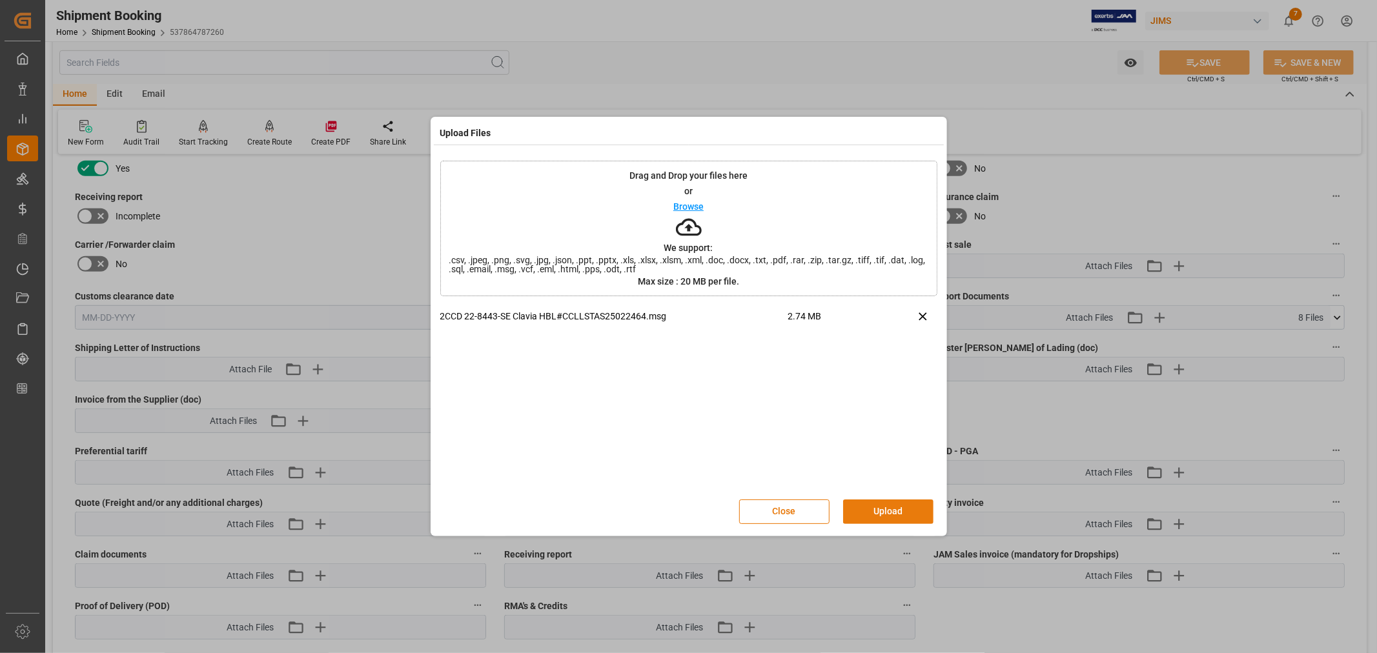
click at [876, 512] on button "Upload" at bounding box center [888, 512] width 90 height 25
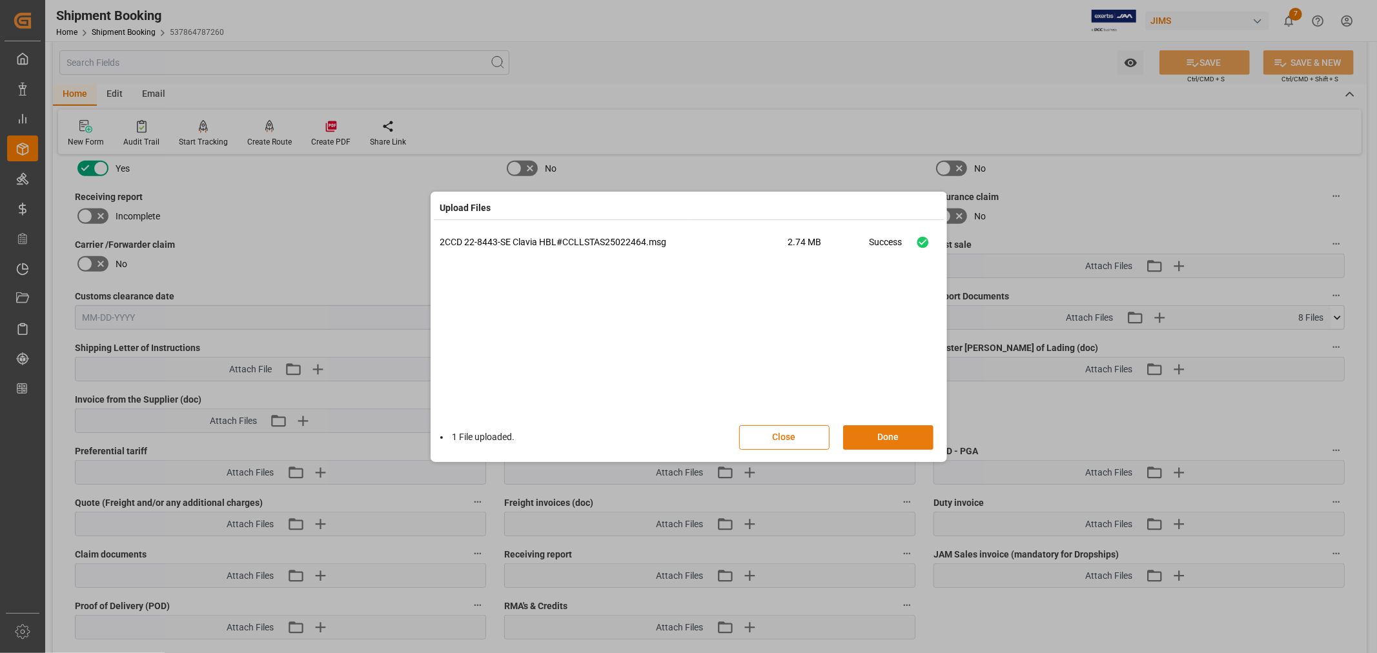
click at [874, 435] on button "Done" at bounding box center [888, 437] width 90 height 25
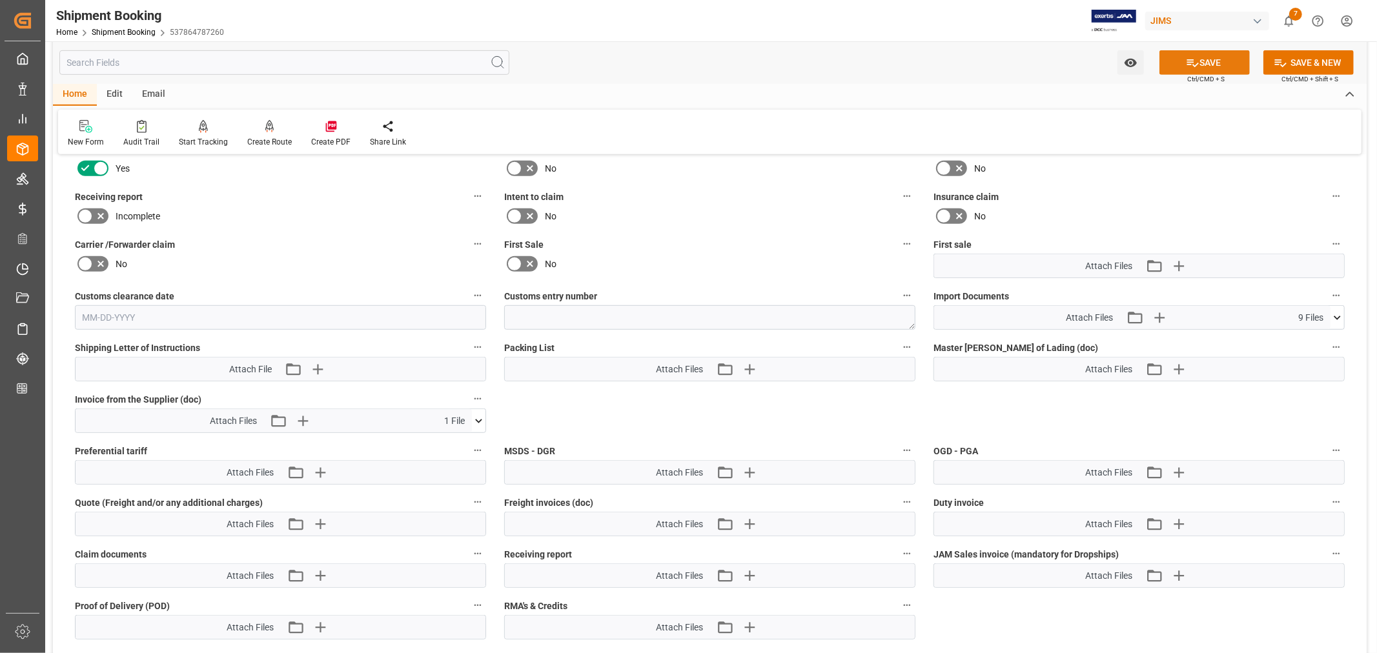
click at [1199, 62] on button "SAVE" at bounding box center [1204, 62] width 90 height 25
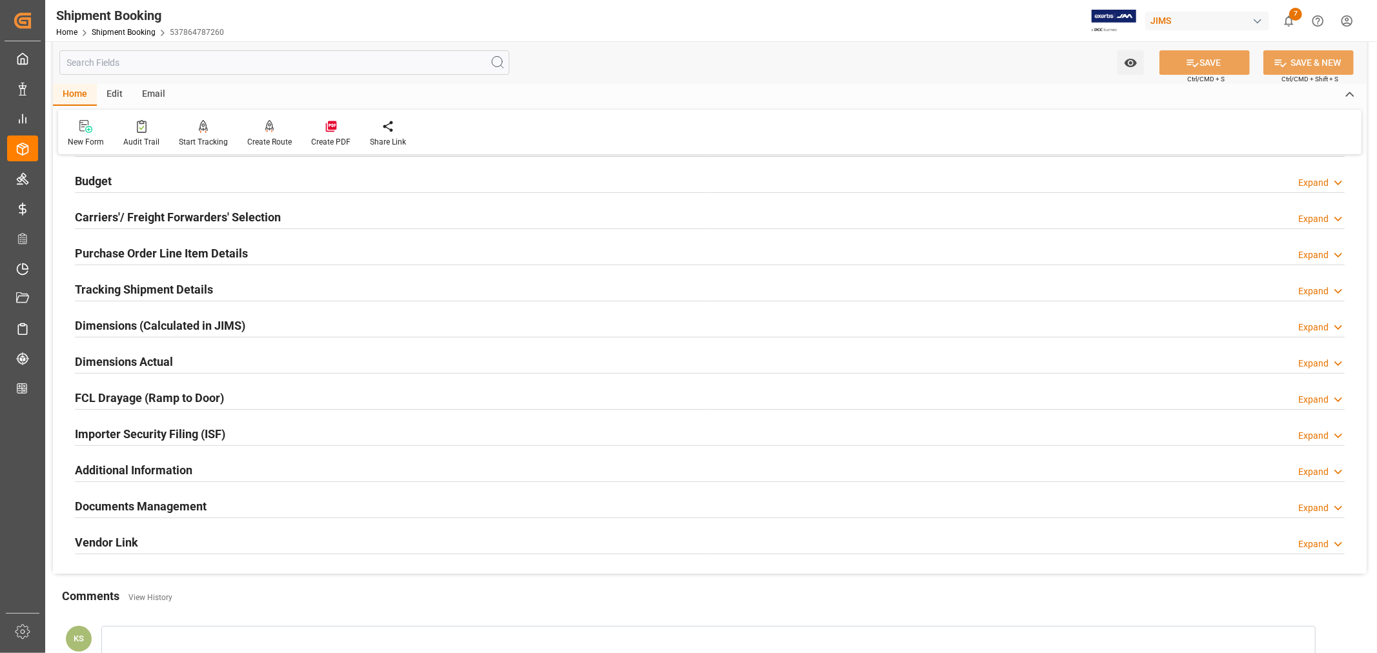
scroll to position [0, 0]
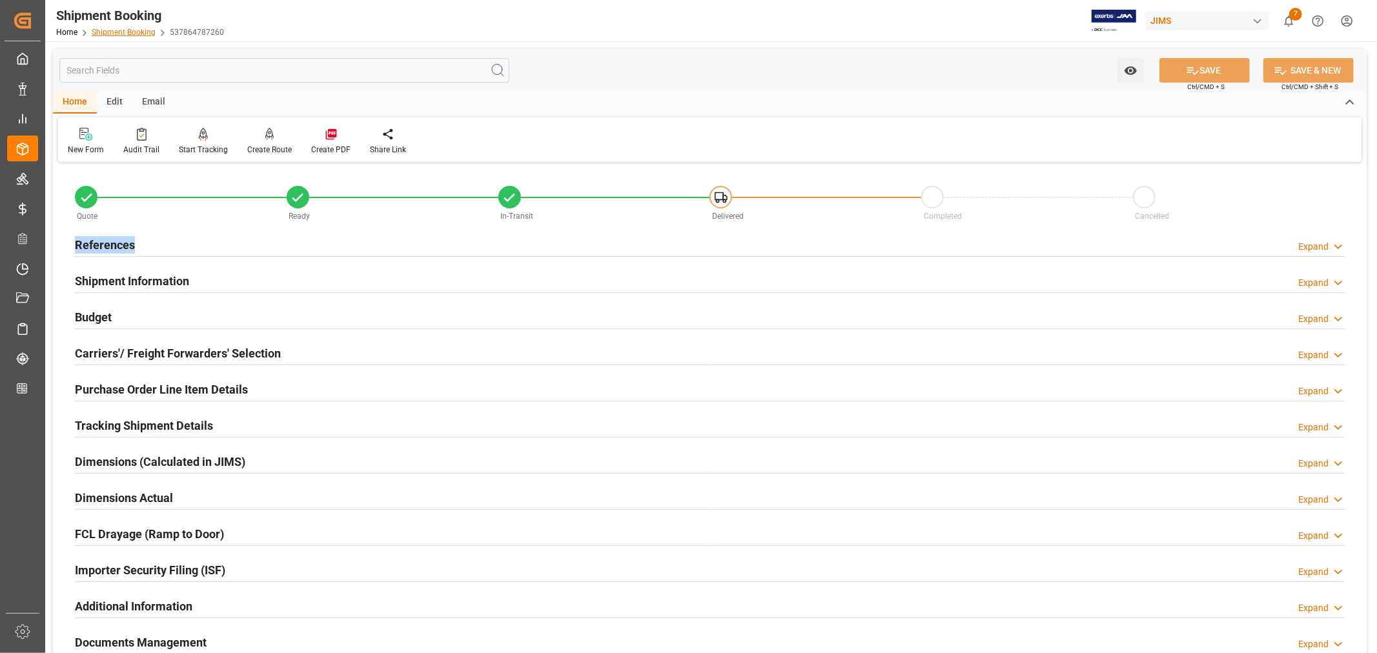
click at [130, 29] on link "Shipment Booking" at bounding box center [124, 32] width 64 height 9
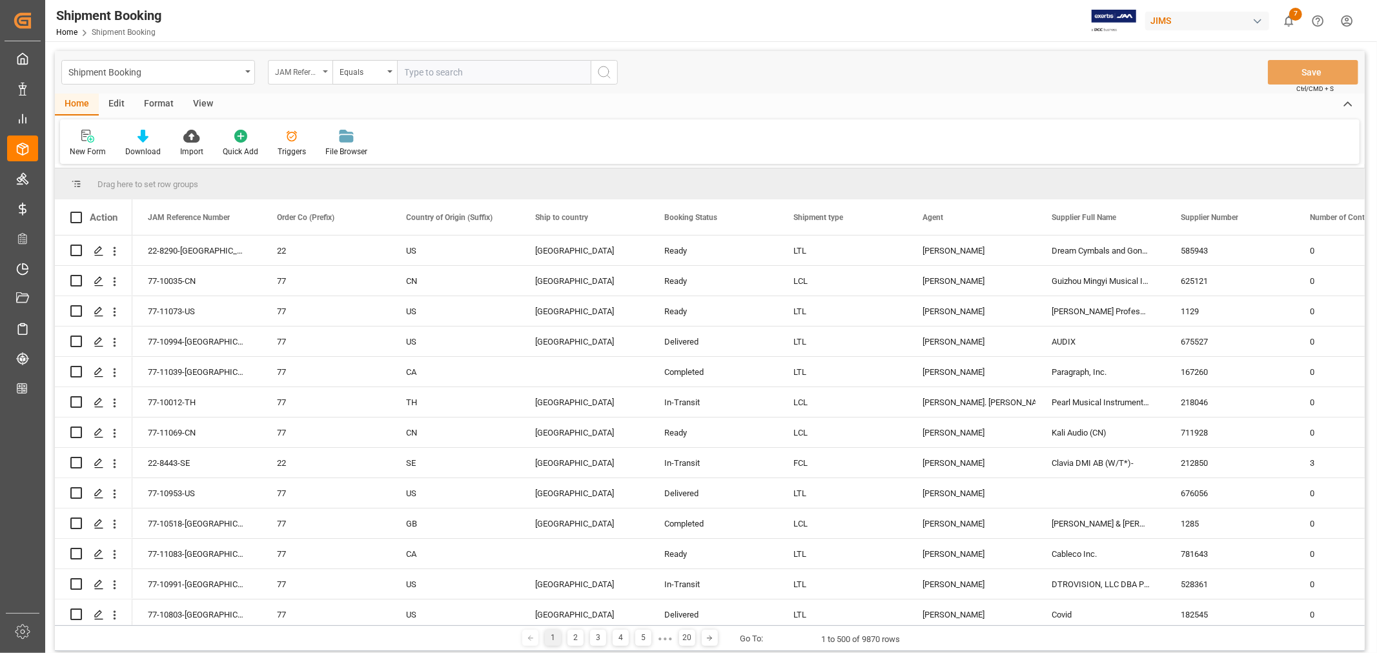
click at [325, 71] on icon "open menu" at bounding box center [325, 71] width 5 height 3
type input "book"
click at [321, 156] on div "Booking Number" at bounding box center [364, 158] width 192 height 27
click at [419, 71] on input "text" at bounding box center [494, 72] width 194 height 25
paste input "080500470472"
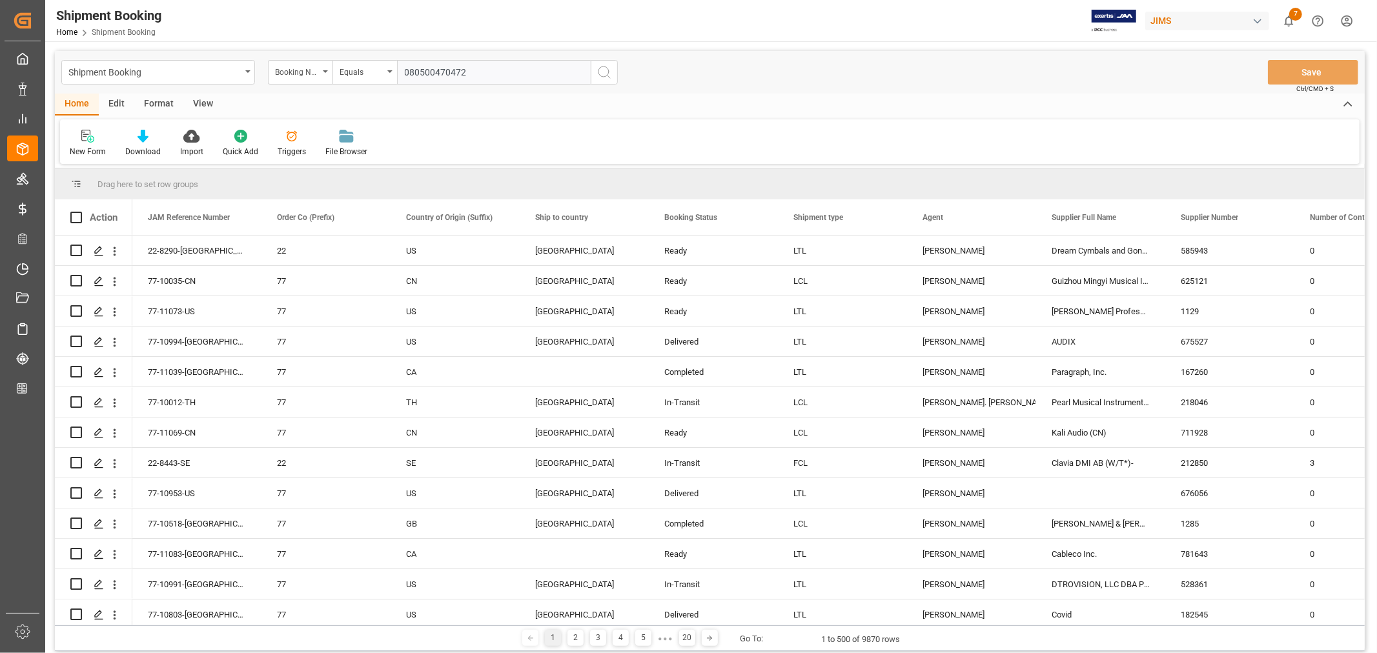
type input "080500470472"
click at [603, 70] on icon "search button" at bounding box center [603, 72] width 15 height 15
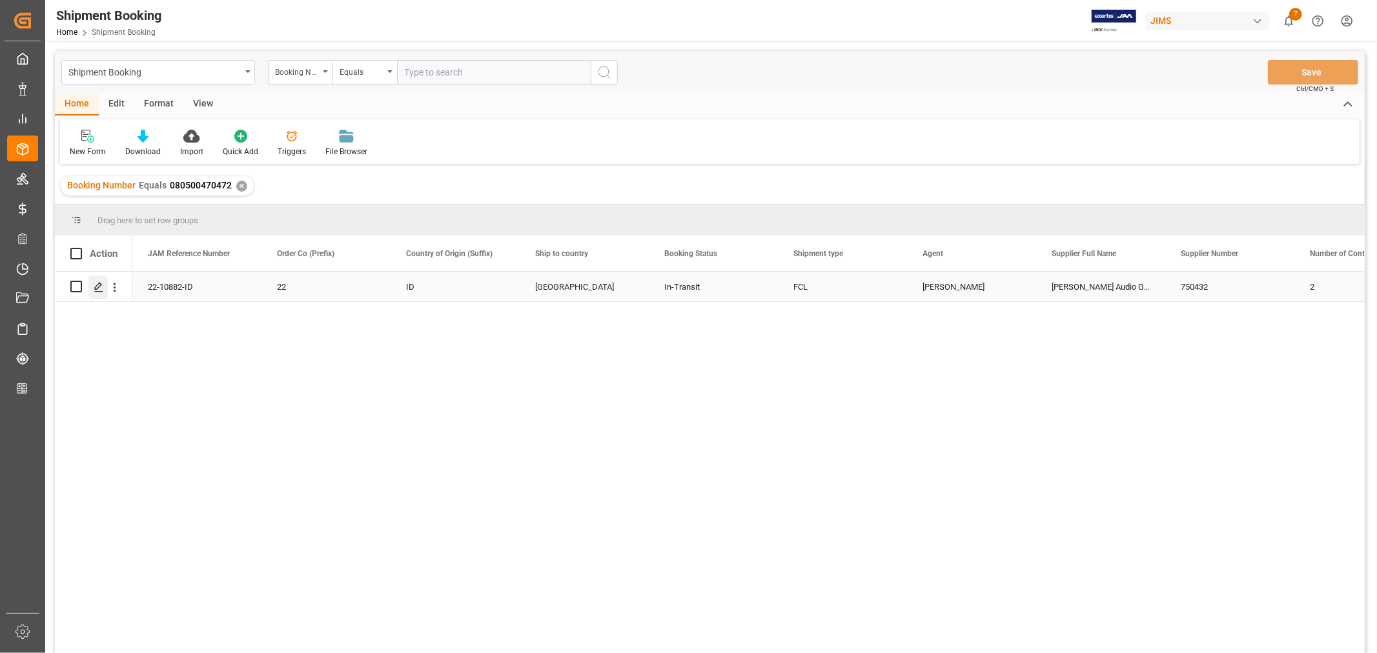
click at [99, 287] on icon "Press SPACE to select this row." at bounding box center [99, 287] width 10 height 10
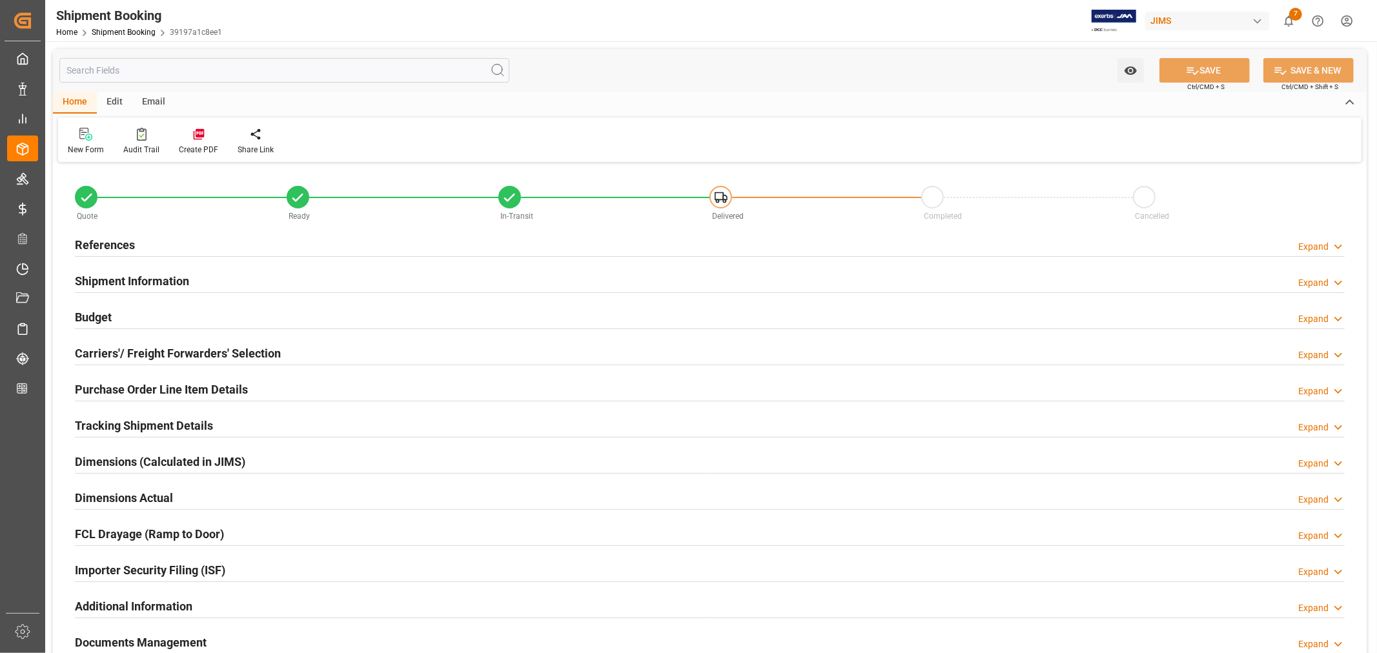
type input "2"
type input "[DATE]"
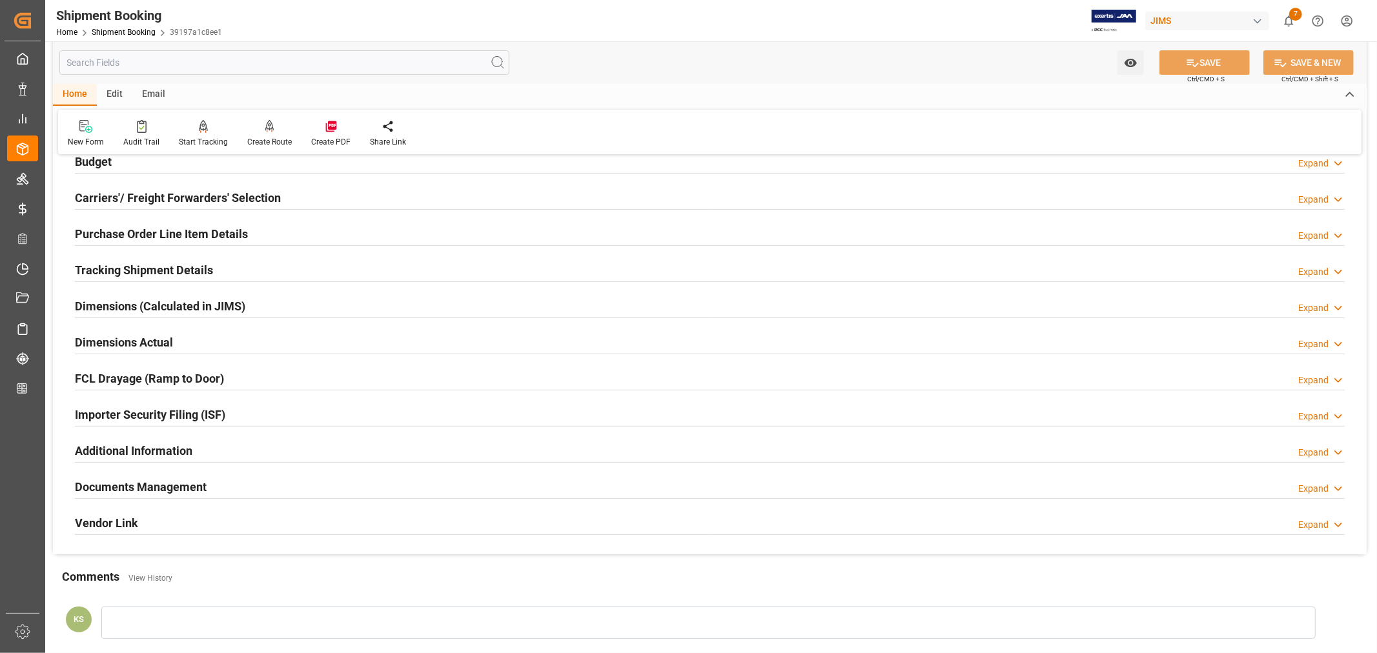
scroll to position [215, 0]
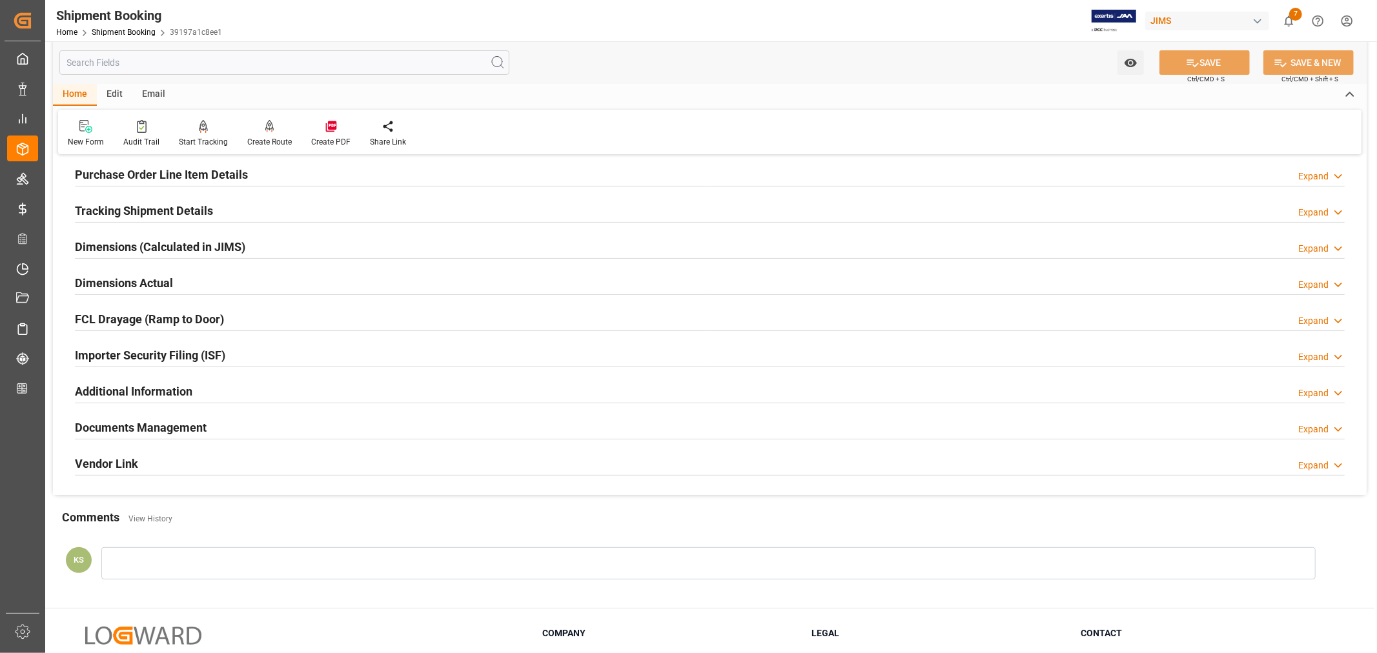
click at [250, 356] on div "Importer Security Filing (ISF) Expand" at bounding box center [709, 354] width 1269 height 25
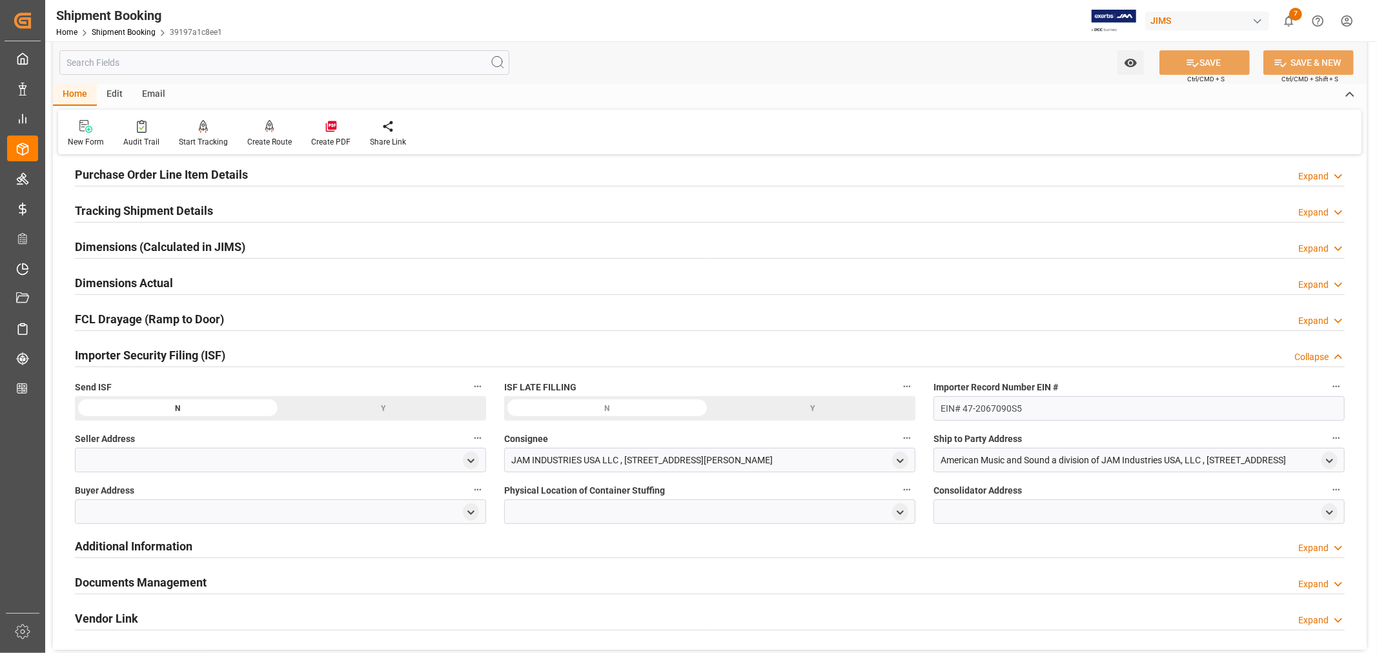
click at [250, 356] on div "Importer Security Filing (ISF) Collapse" at bounding box center [709, 354] width 1269 height 25
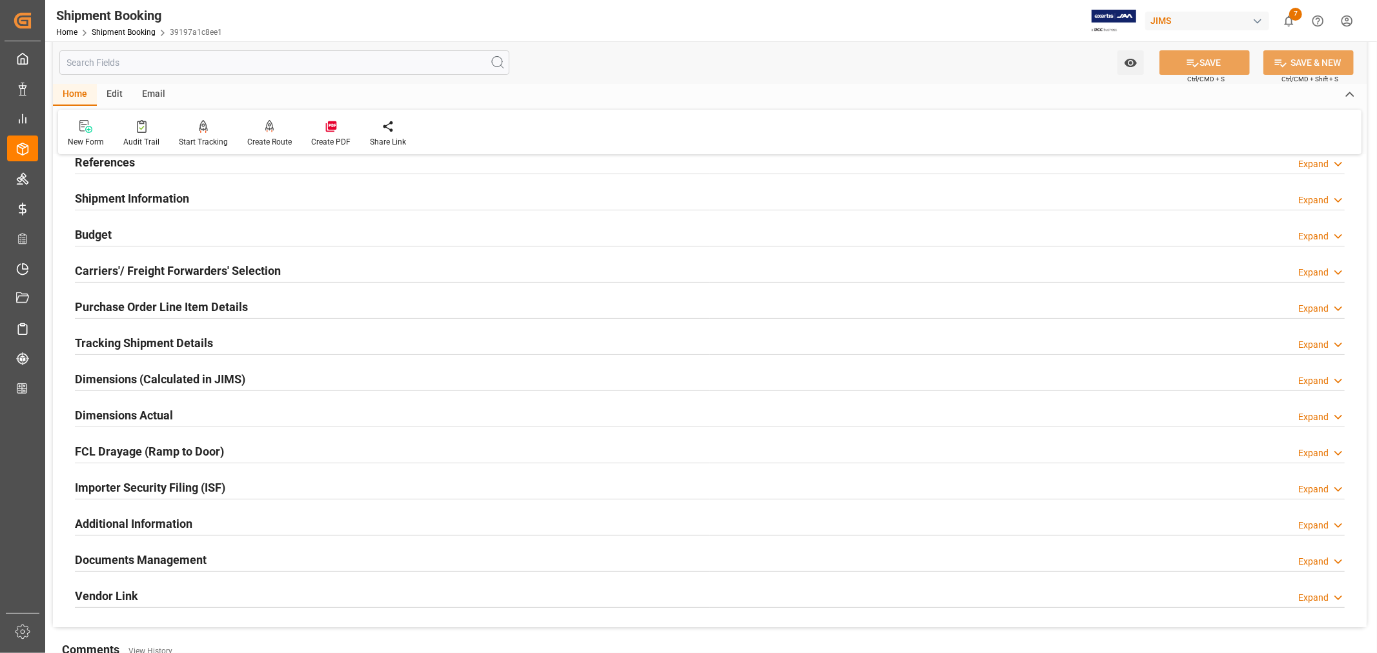
scroll to position [0, 0]
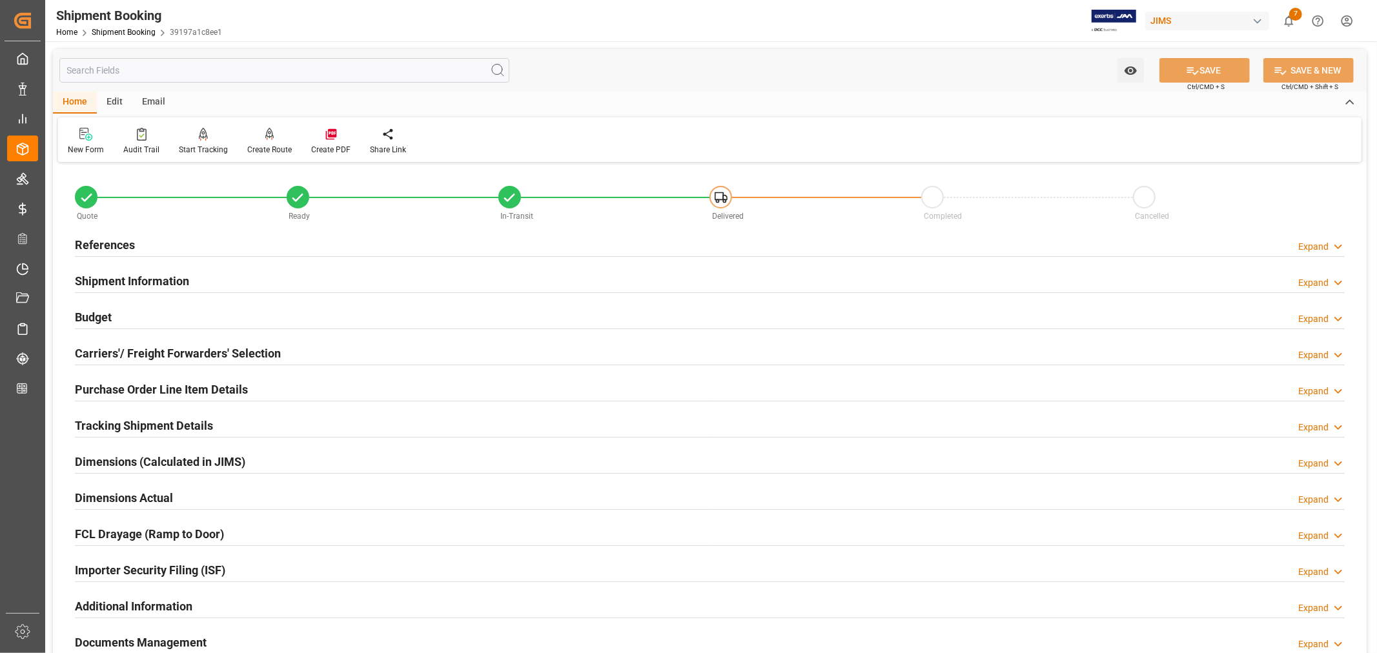
click at [177, 387] on h2 "Purchase Order Line Item Details" at bounding box center [161, 389] width 173 height 17
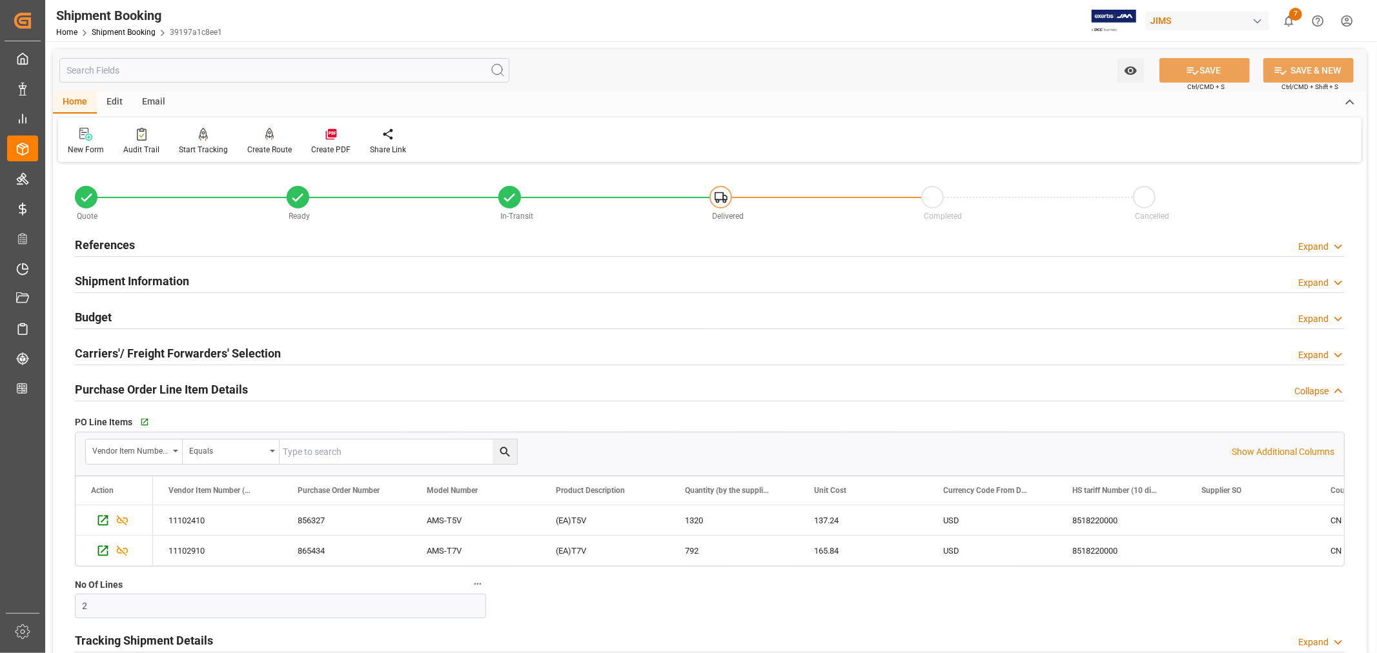
click at [185, 385] on h2 "Purchase Order Line Item Details" at bounding box center [161, 389] width 173 height 17
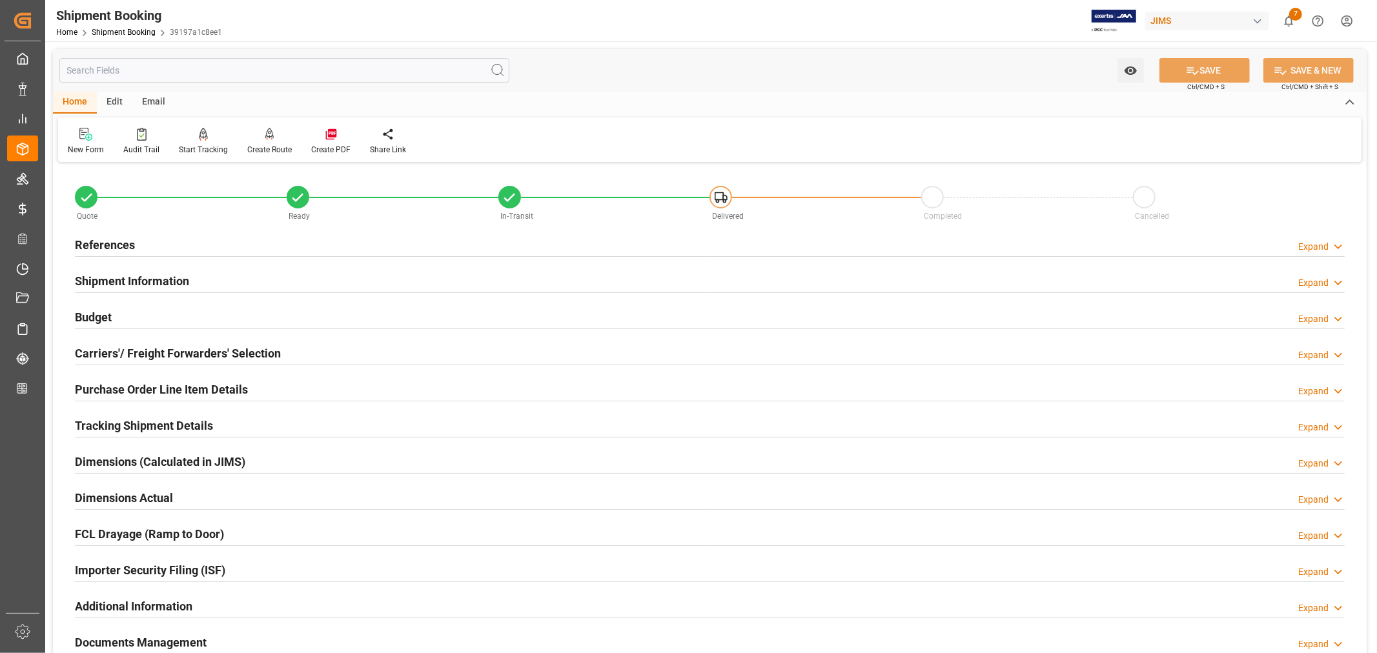
click at [130, 234] on div "References" at bounding box center [105, 244] width 60 height 25
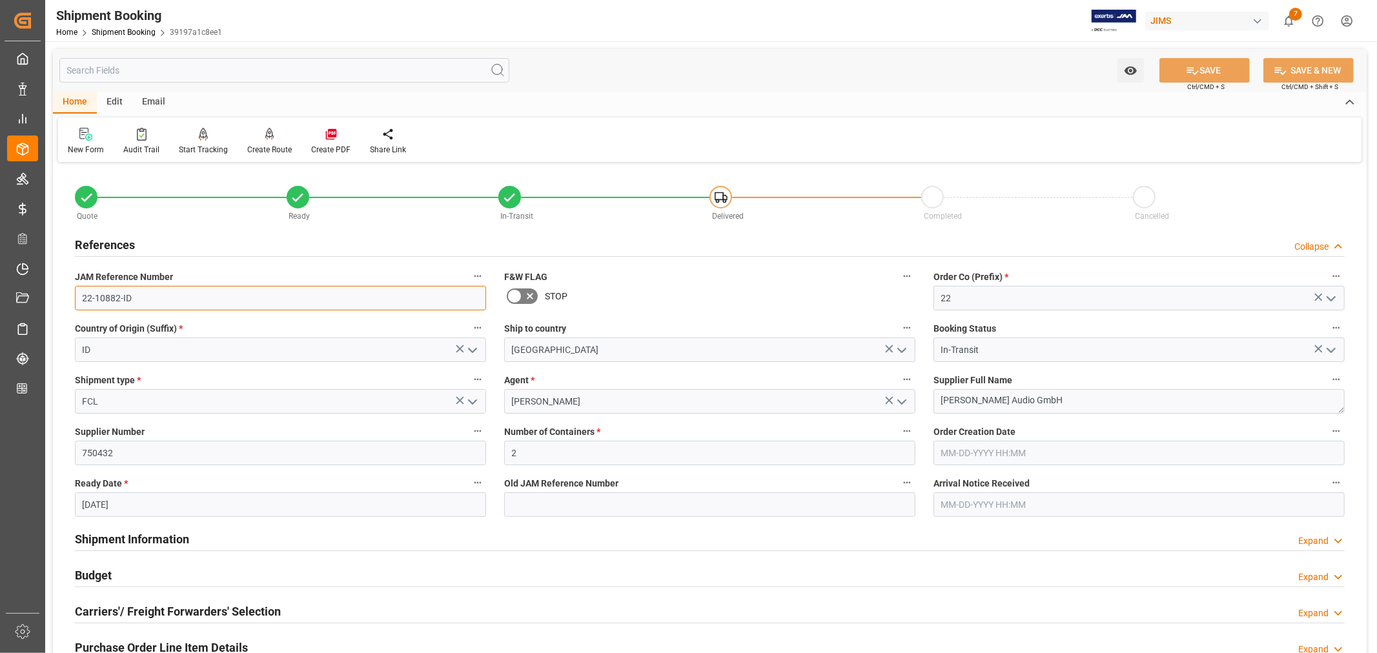
drag, startPoint x: 134, startPoint y: 298, endPoint x: 69, endPoint y: 299, distance: 65.2
click at [69, 299] on div "JAM Reference Number 22-10882-ID" at bounding box center [280, 289] width 429 height 52
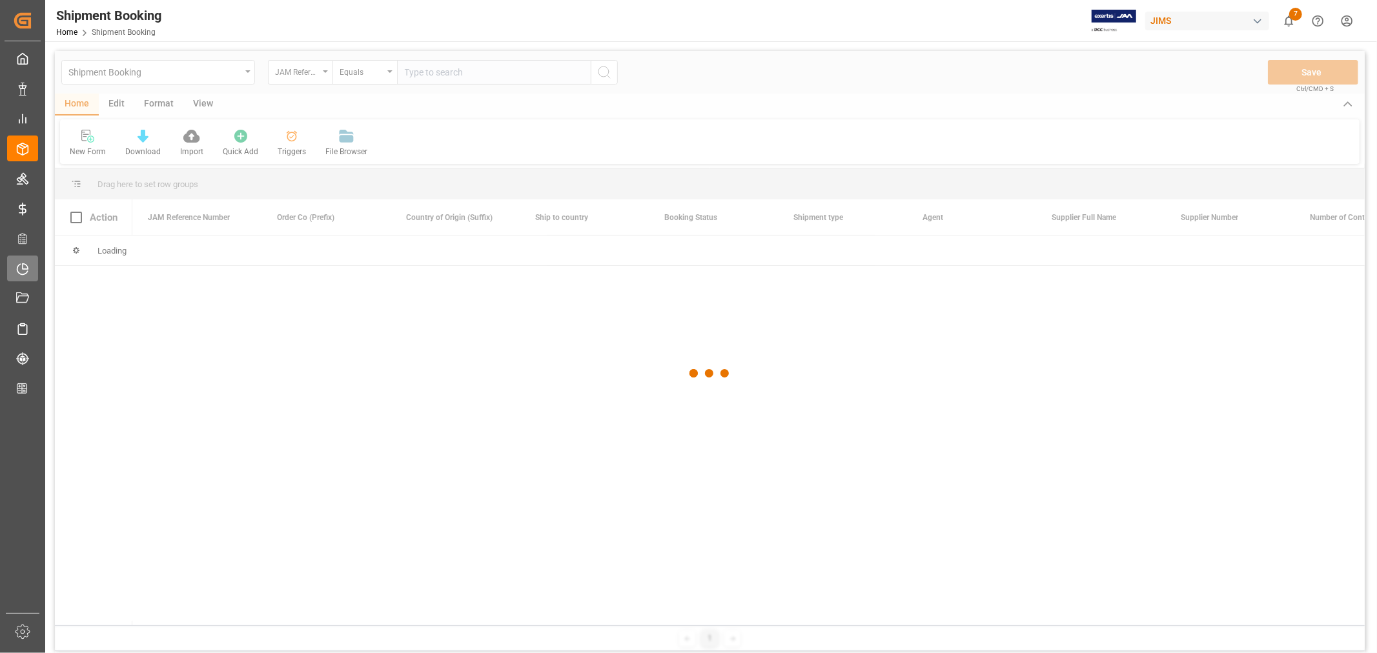
click at [26, 272] on icon at bounding box center [22, 269] width 13 height 13
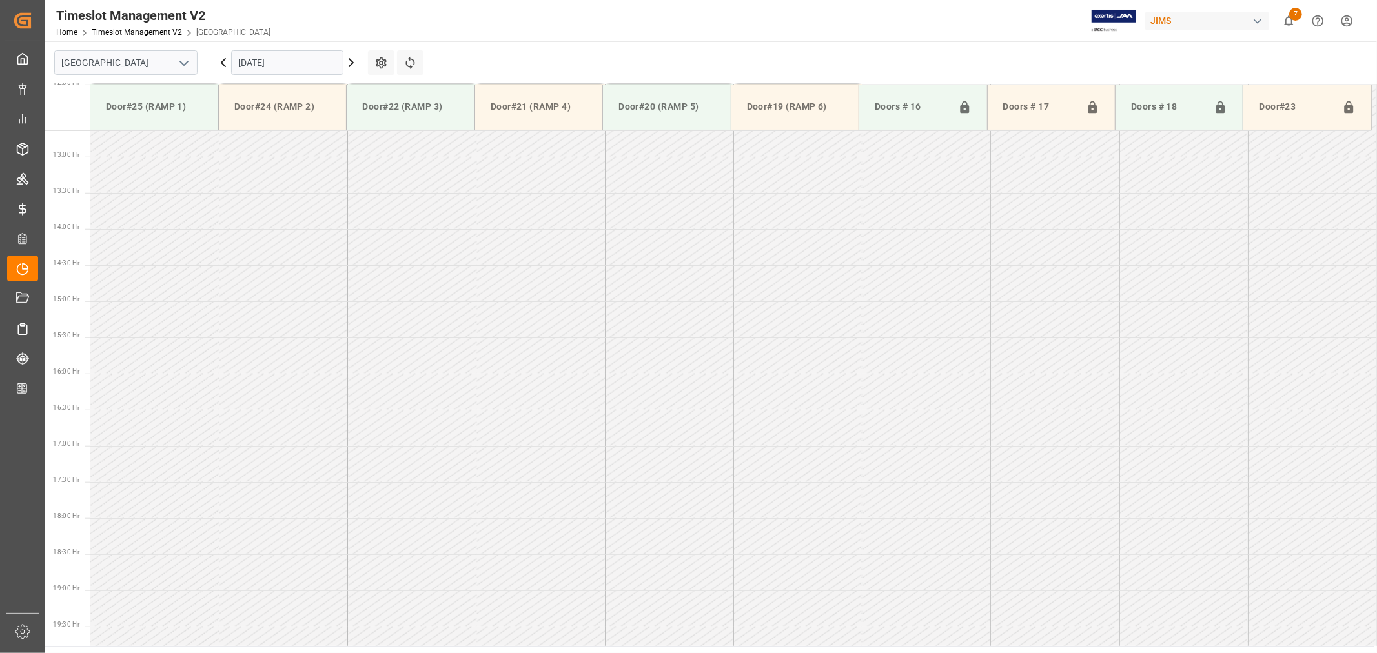
scroll to position [931, 0]
click at [188, 63] on icon "open menu" at bounding box center [183, 63] width 15 height 15
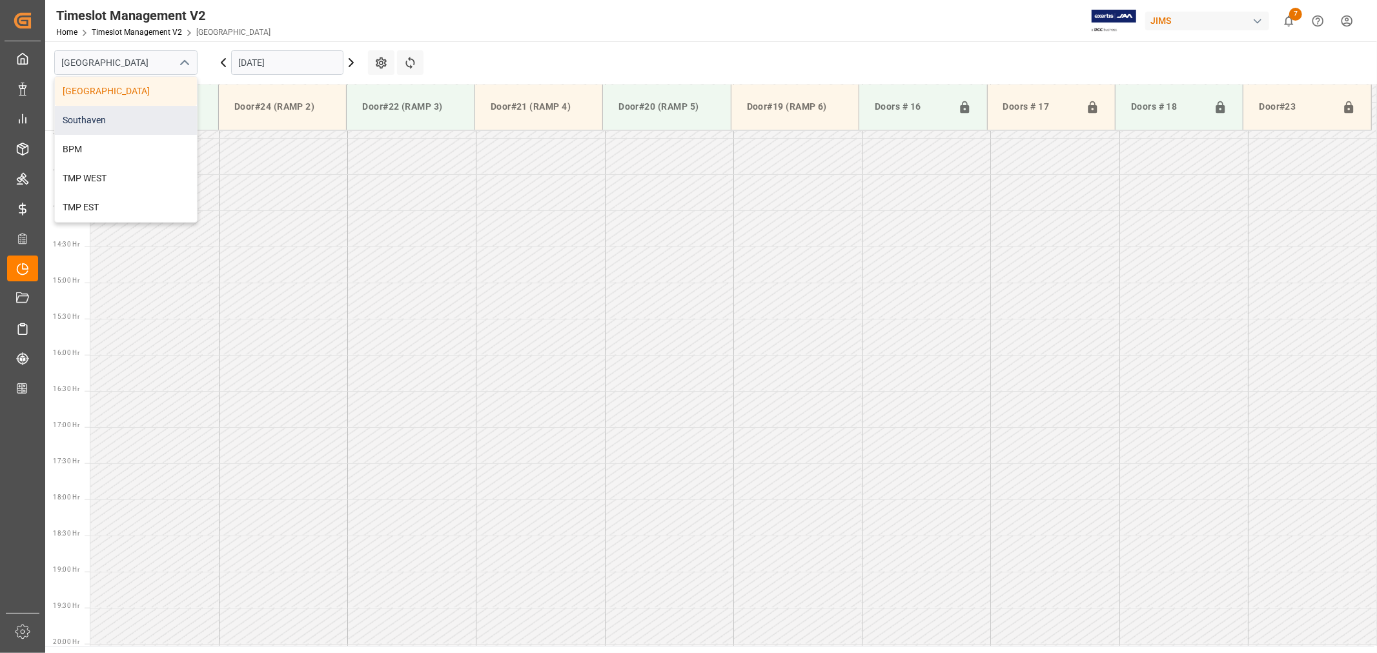
click at [114, 121] on div "Southaven" at bounding box center [126, 120] width 142 height 29
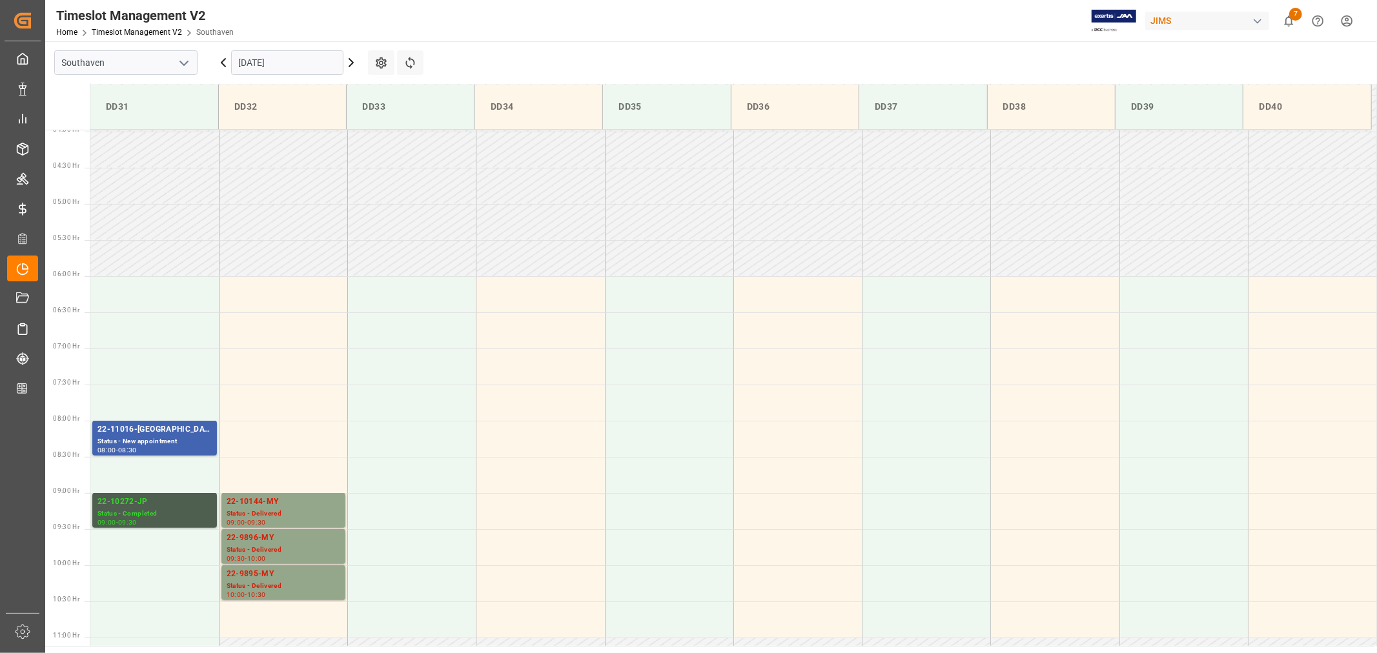
scroll to position [287, 0]
click at [307, 63] on input "[DATE]" at bounding box center [287, 62] width 112 height 25
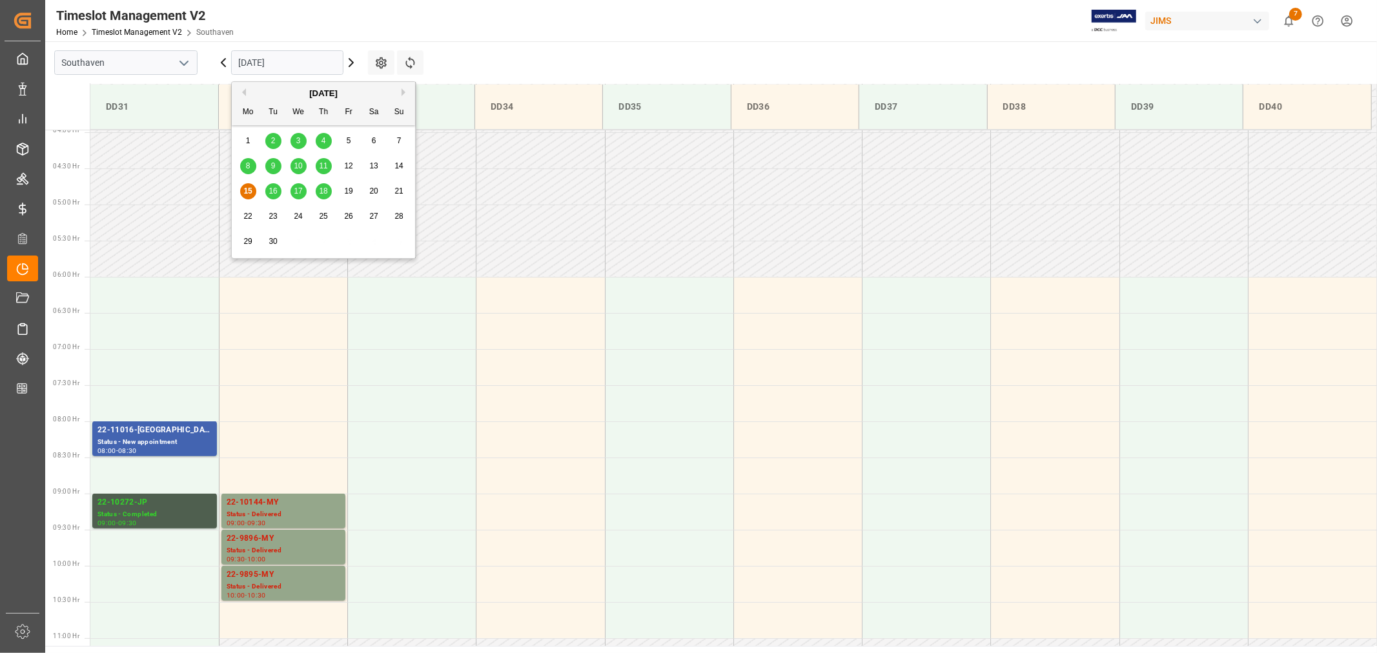
click at [275, 190] on span "16" at bounding box center [272, 191] width 8 height 9
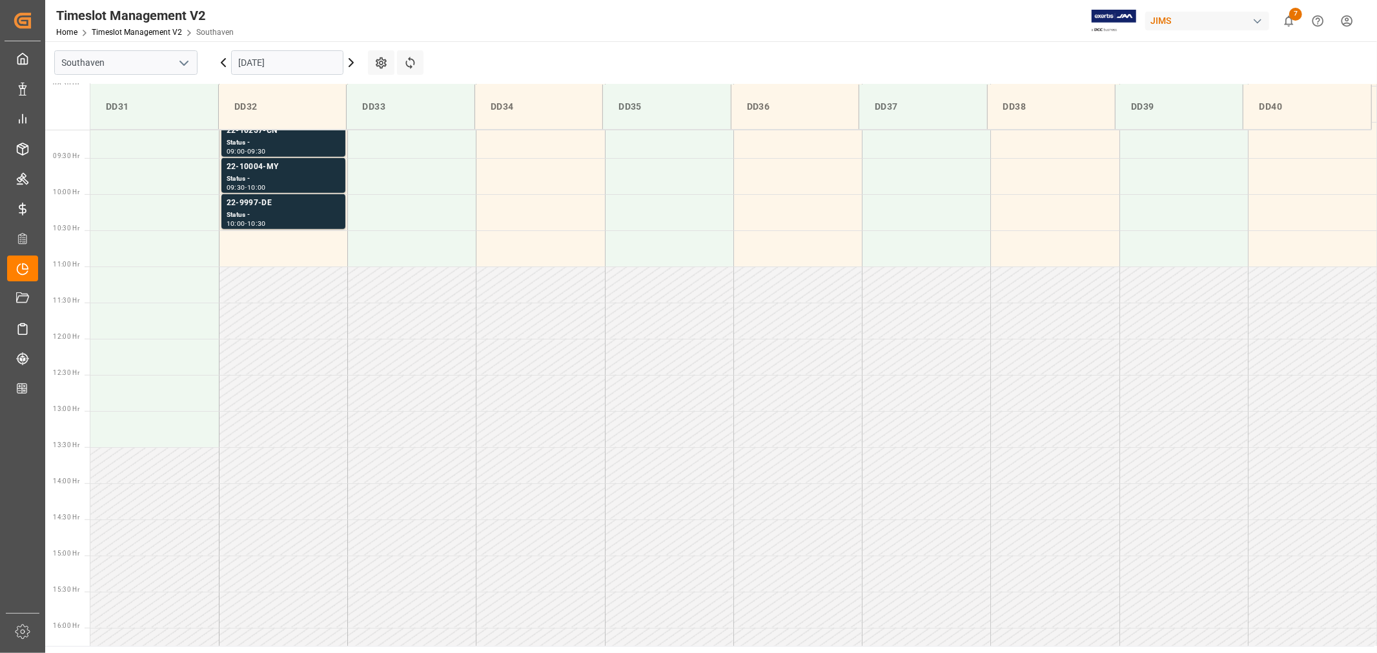
scroll to position [501, 0]
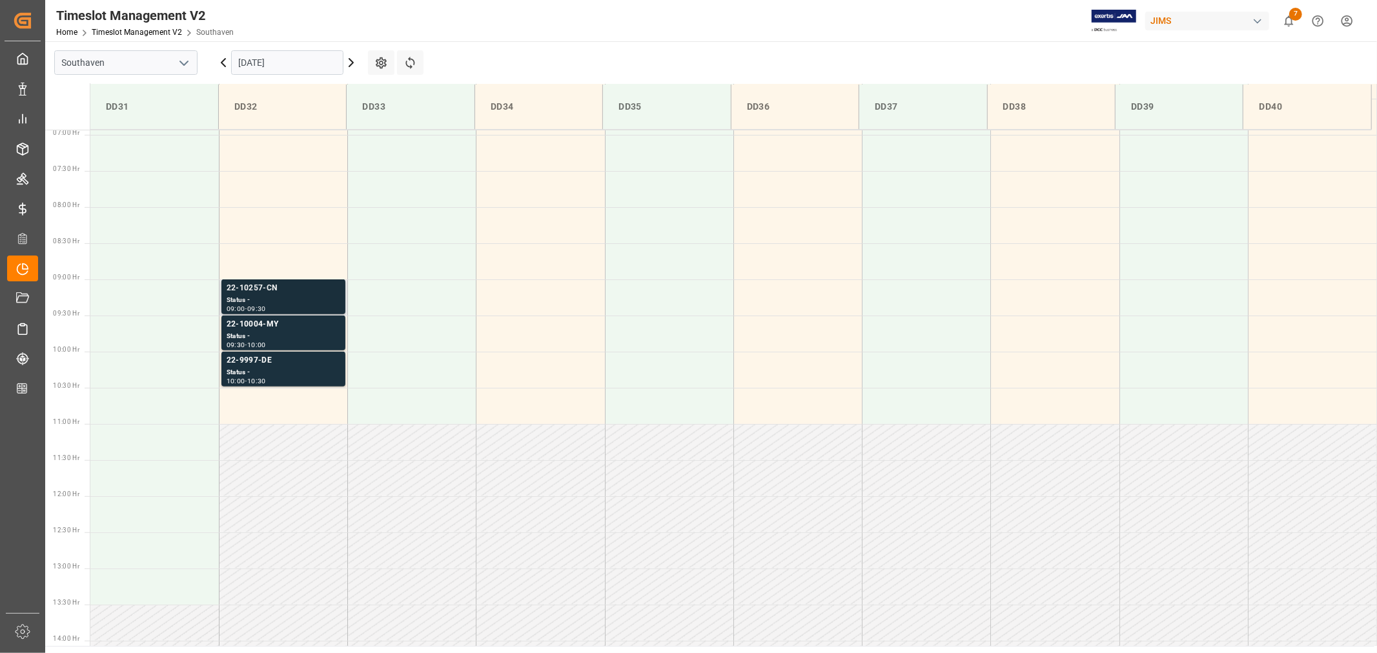
click at [254, 289] on div "22-10257-CN" at bounding box center [284, 288] width 114 height 13
click at [254, 355] on div "22-9997-DE" at bounding box center [284, 360] width 114 height 13
click at [254, 321] on div "22-10004-MY" at bounding box center [284, 324] width 114 height 13
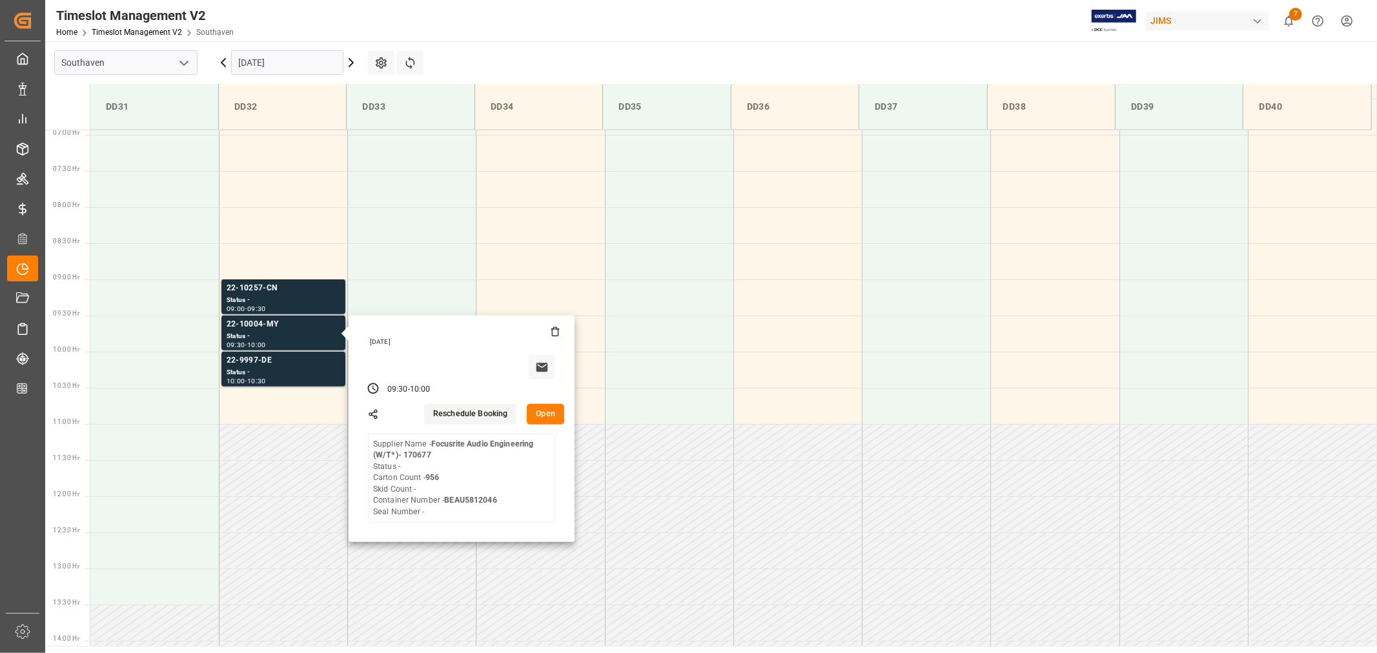
click at [295, 65] on input "09-16-2025" at bounding box center [287, 62] width 112 height 25
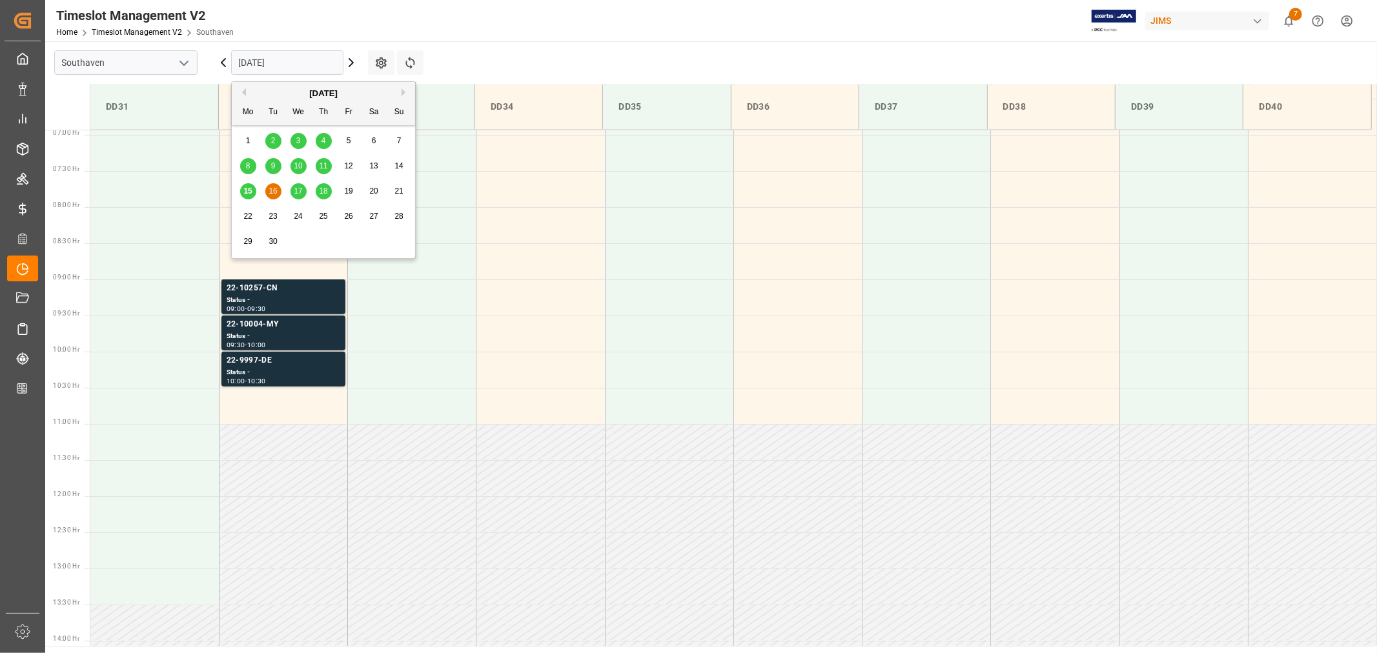
click at [297, 190] on span "17" at bounding box center [298, 191] width 8 height 9
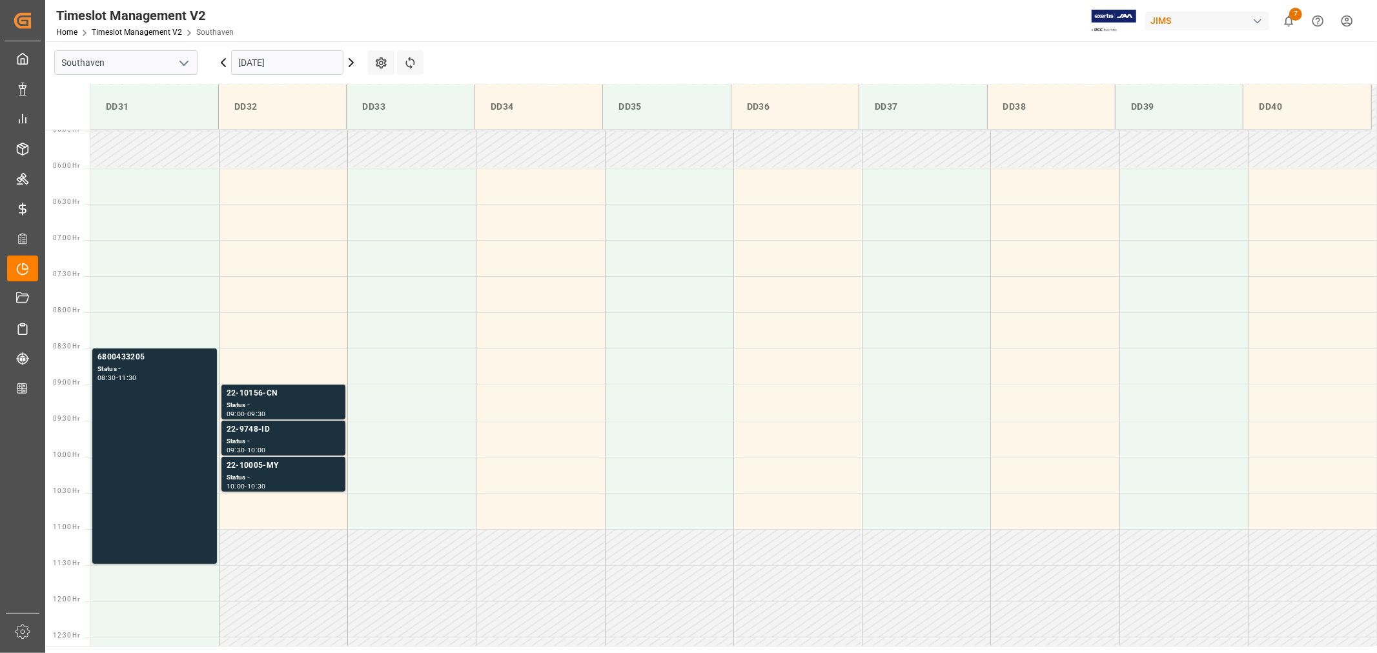
scroll to position [358, 0]
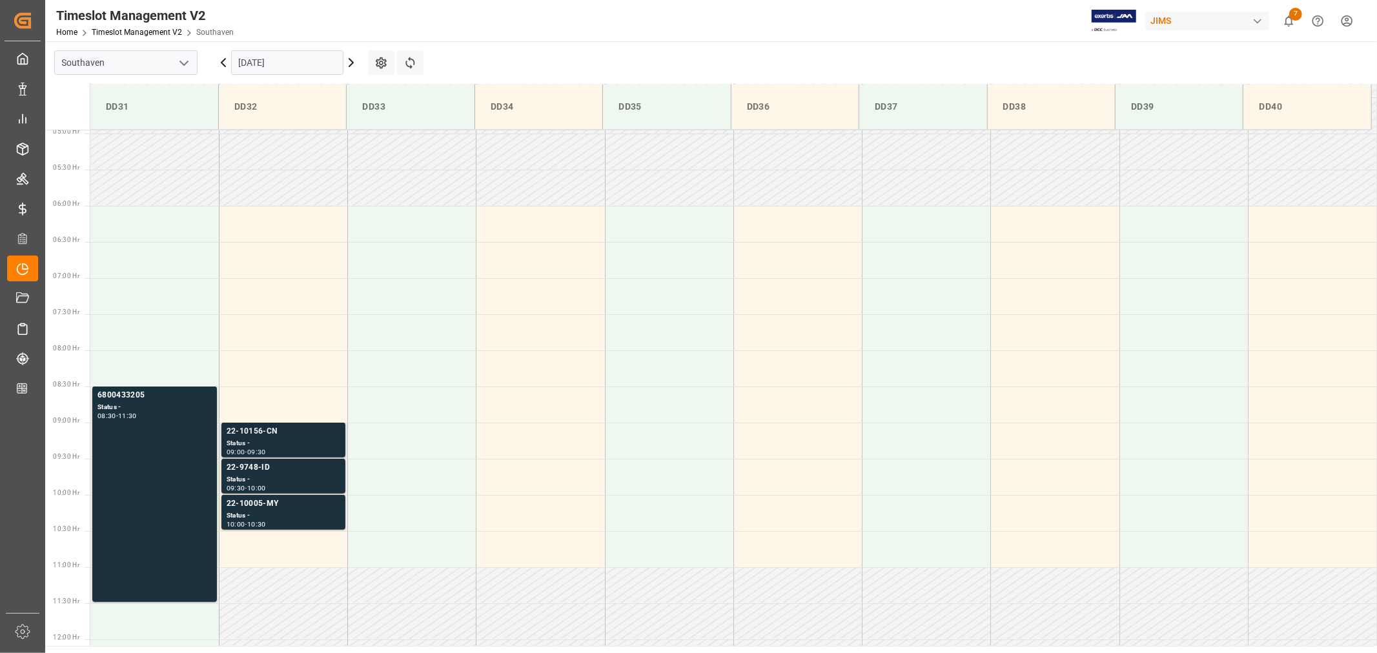
click at [254, 429] on div "22-10156-CN" at bounding box center [284, 431] width 114 height 13
click at [254, 501] on div "22-10005-MY" at bounding box center [284, 504] width 114 height 13
click at [254, 465] on div "22-9748-ID" at bounding box center [284, 467] width 114 height 13
click at [256, 504] on div "22-10005-MY" at bounding box center [284, 504] width 114 height 13
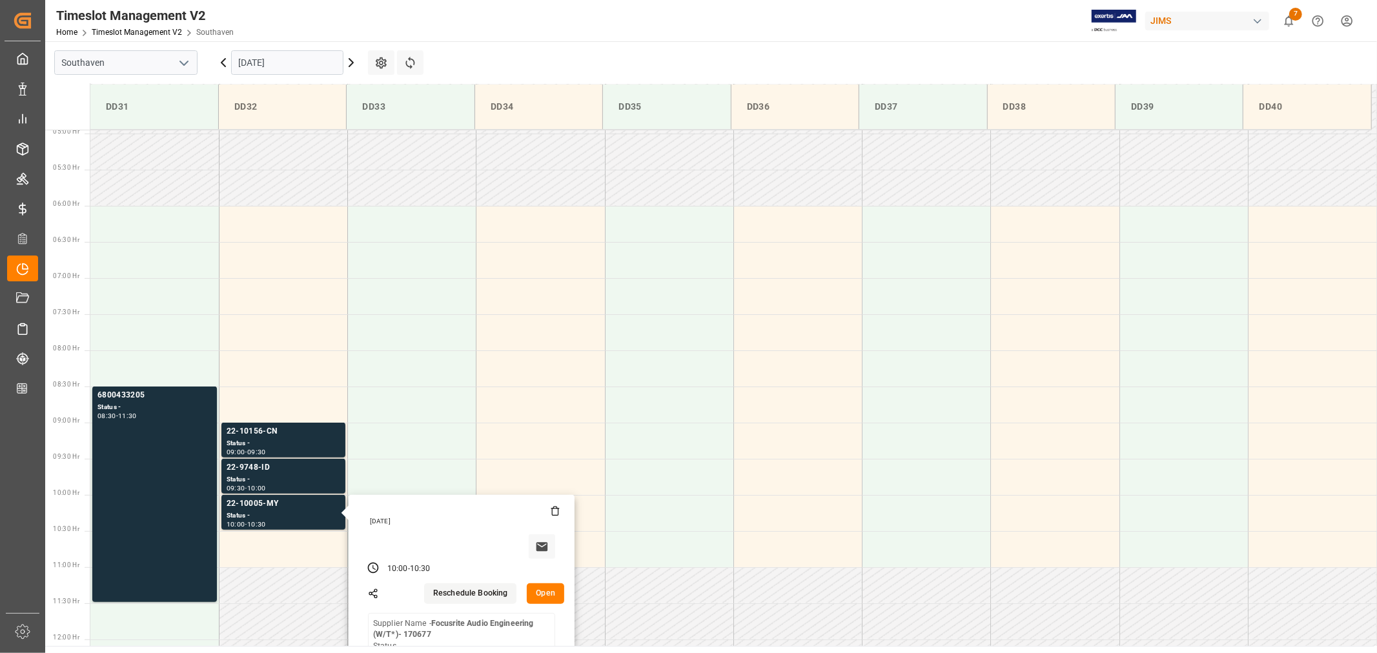
click at [308, 63] on input "09-17-2025" at bounding box center [287, 62] width 112 height 25
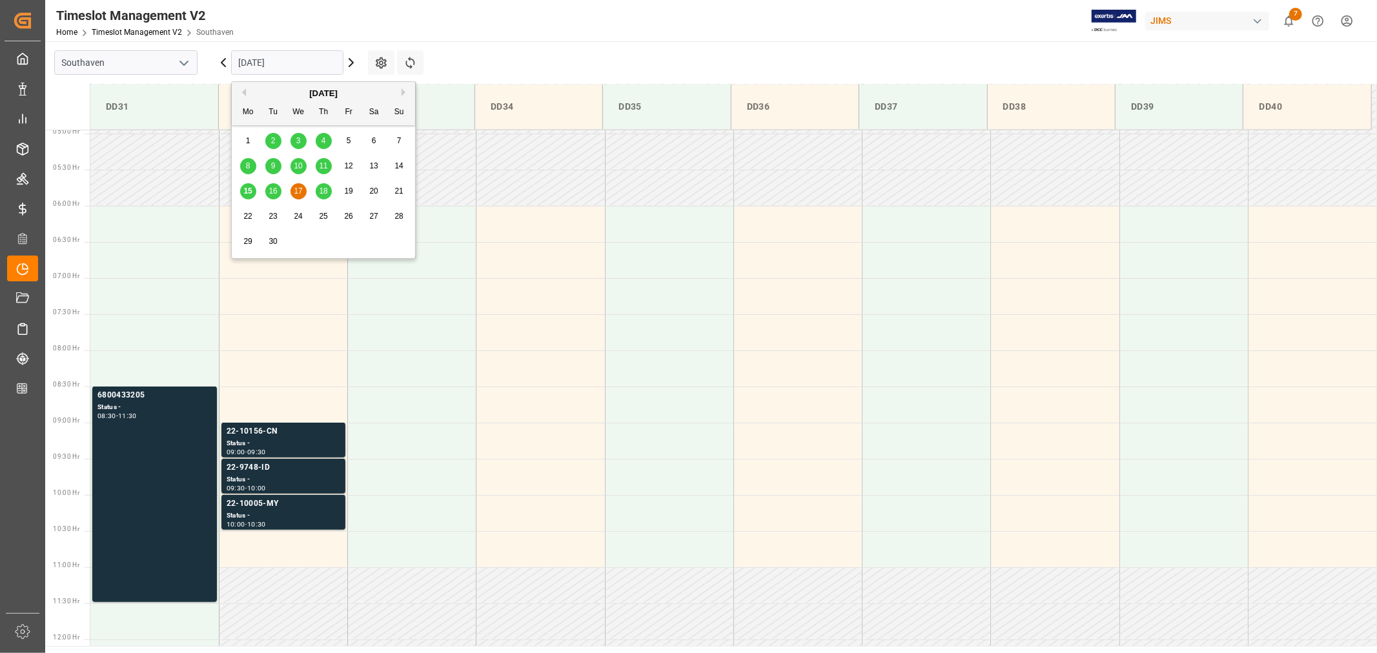
click at [325, 194] on span "18" at bounding box center [323, 191] width 8 height 9
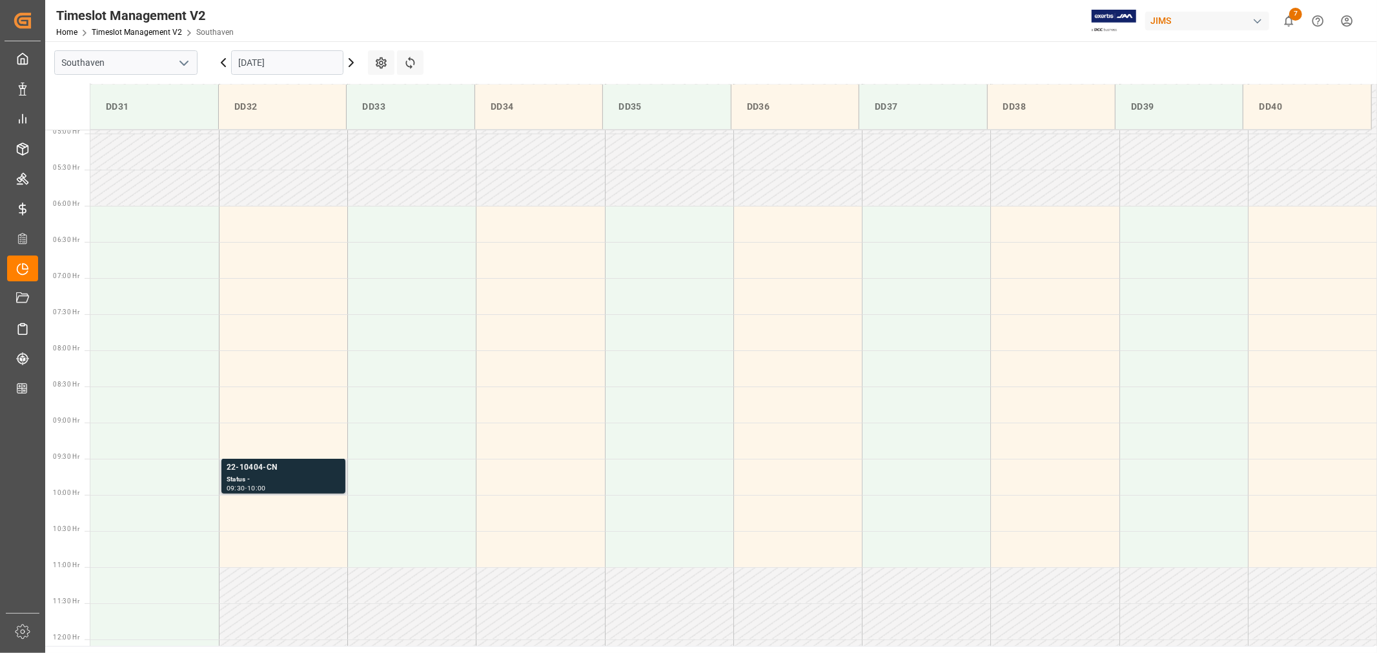
click at [250, 469] on div "22-10404-CN" at bounding box center [284, 467] width 114 height 13
